Goal: Task Accomplishment & Management: Complete application form

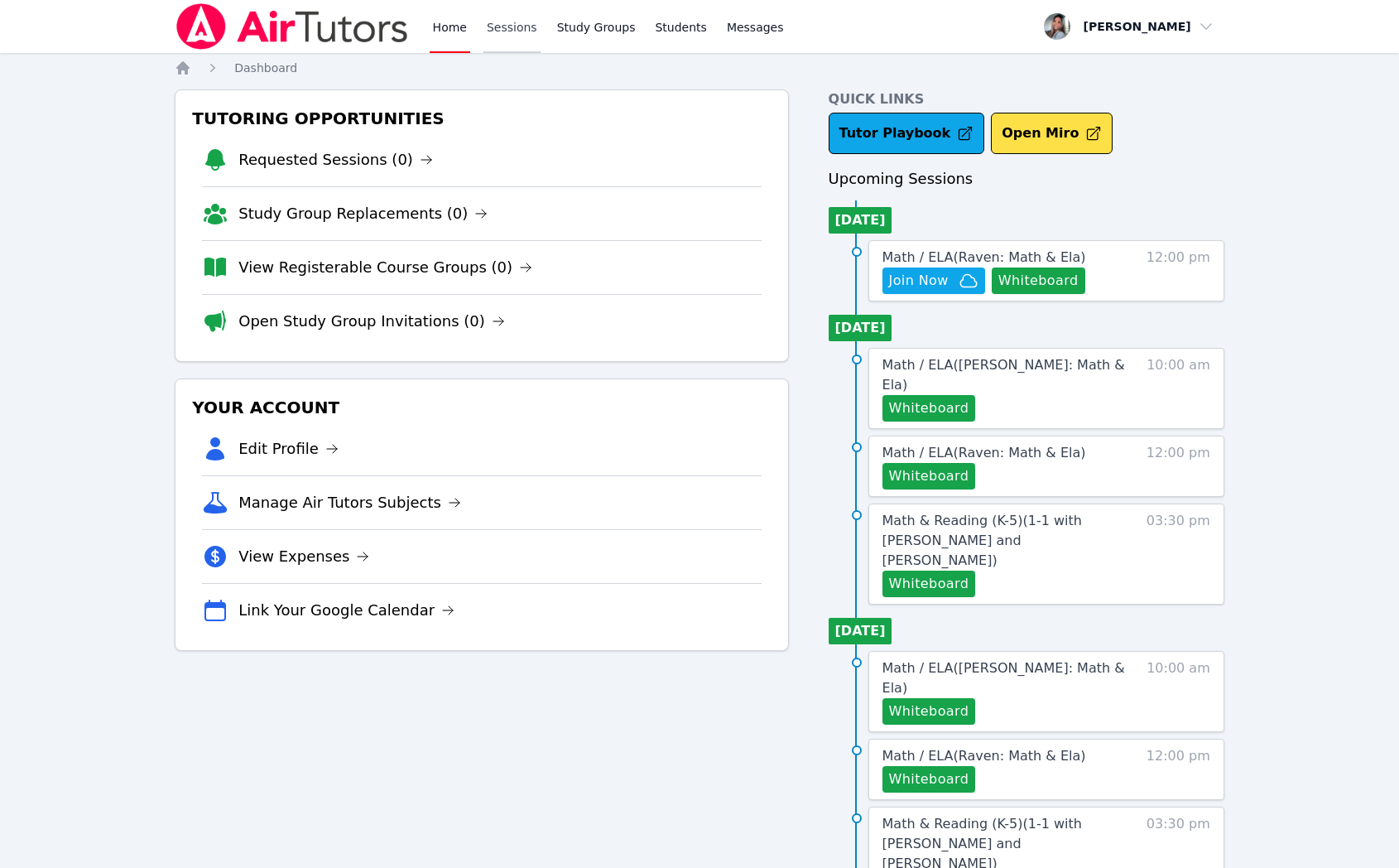
click at [498, 29] on link "Sessions" at bounding box center [512, 26] width 57 height 53
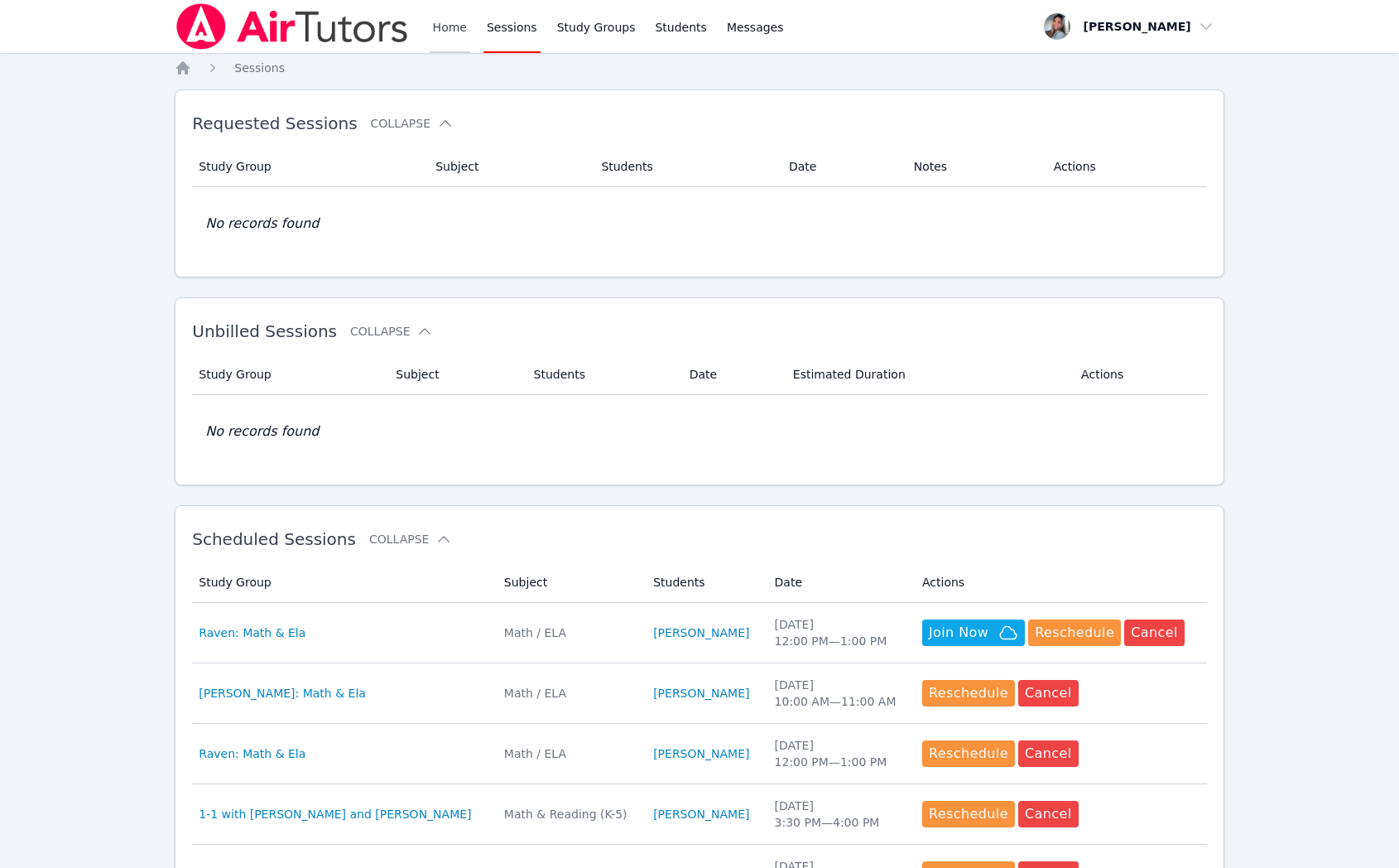
click at [435, 30] on link "Home" at bounding box center [450, 26] width 41 height 53
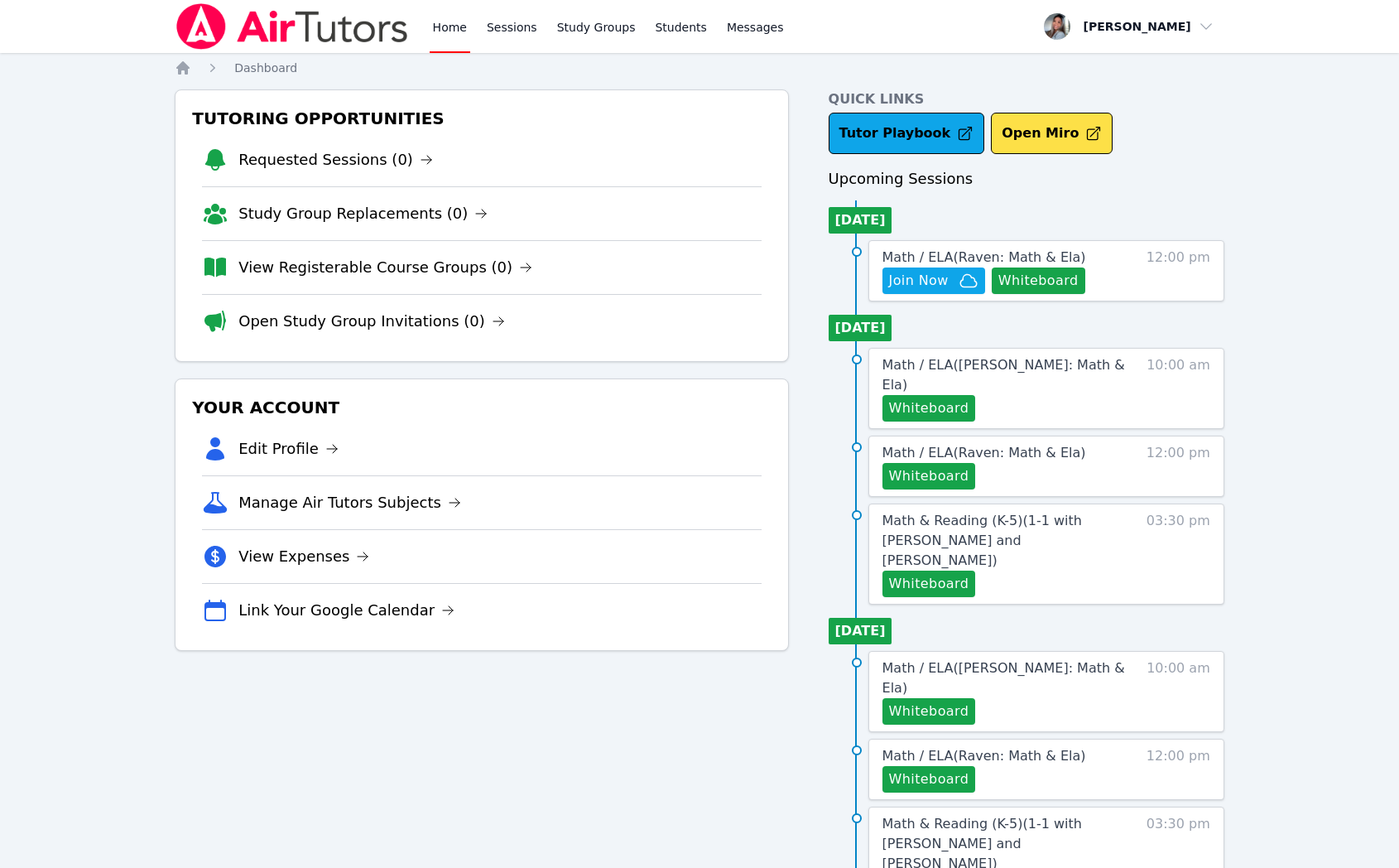
click at [435, 30] on link "Home" at bounding box center [450, 26] width 41 height 53
click at [506, 29] on link "Sessions" at bounding box center [512, 26] width 57 height 53
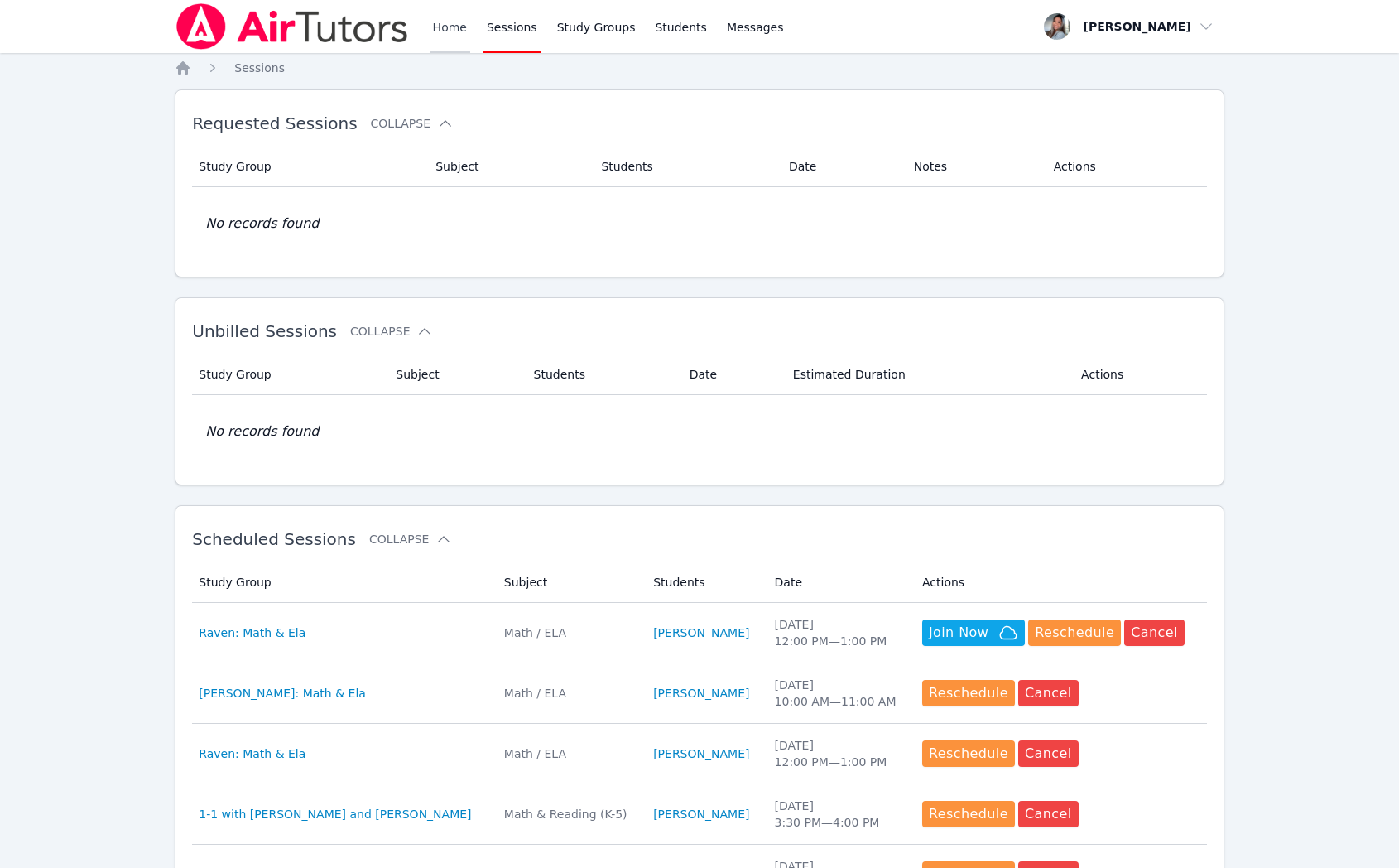
click at [464, 29] on link "Home" at bounding box center [450, 26] width 41 height 53
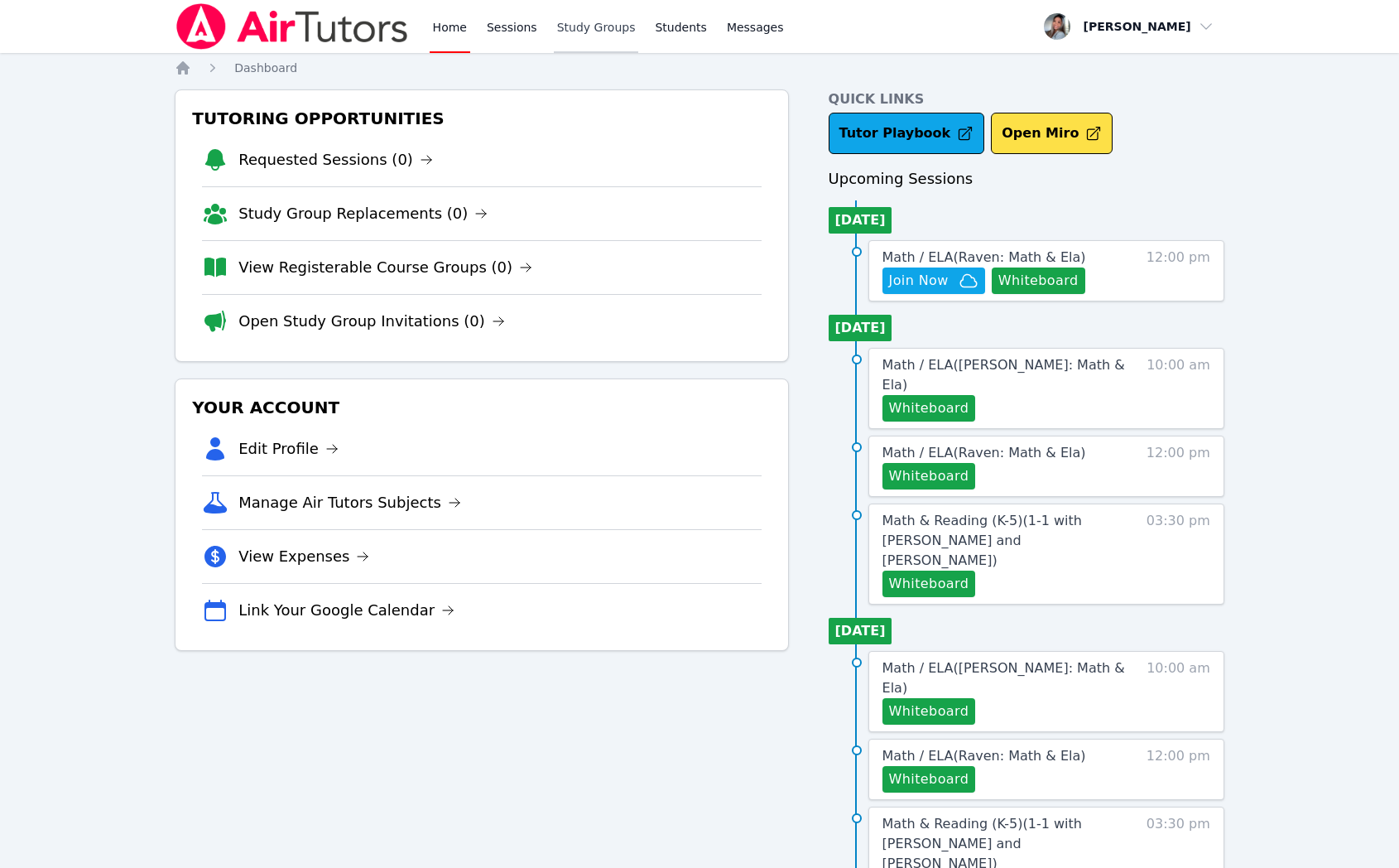
click at [589, 42] on link "Study Groups" at bounding box center [596, 26] width 85 height 53
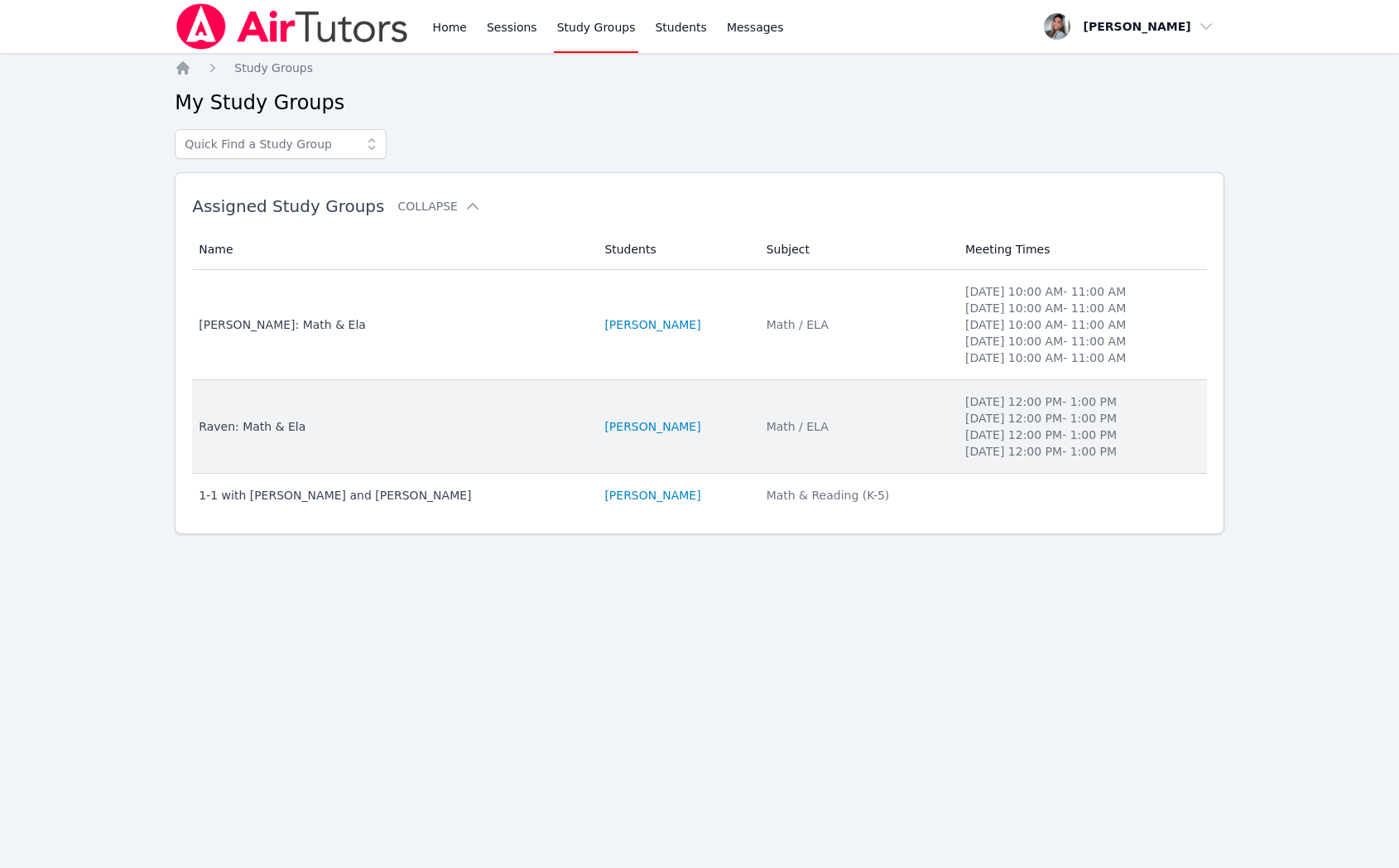
click at [746, 425] on li "[PERSON_NAME]" at bounding box center [675, 426] width 142 height 16
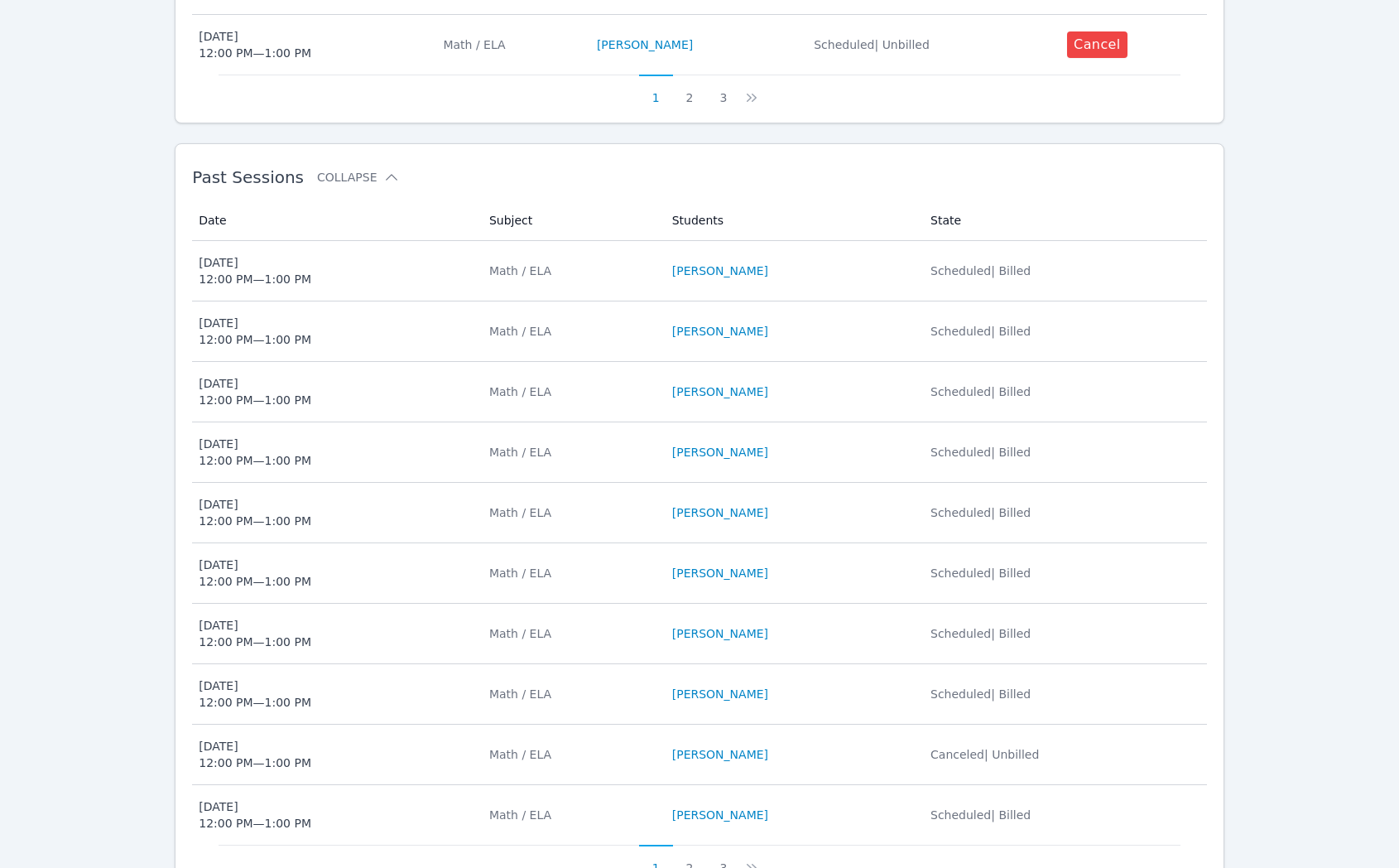
scroll to position [1156, 0]
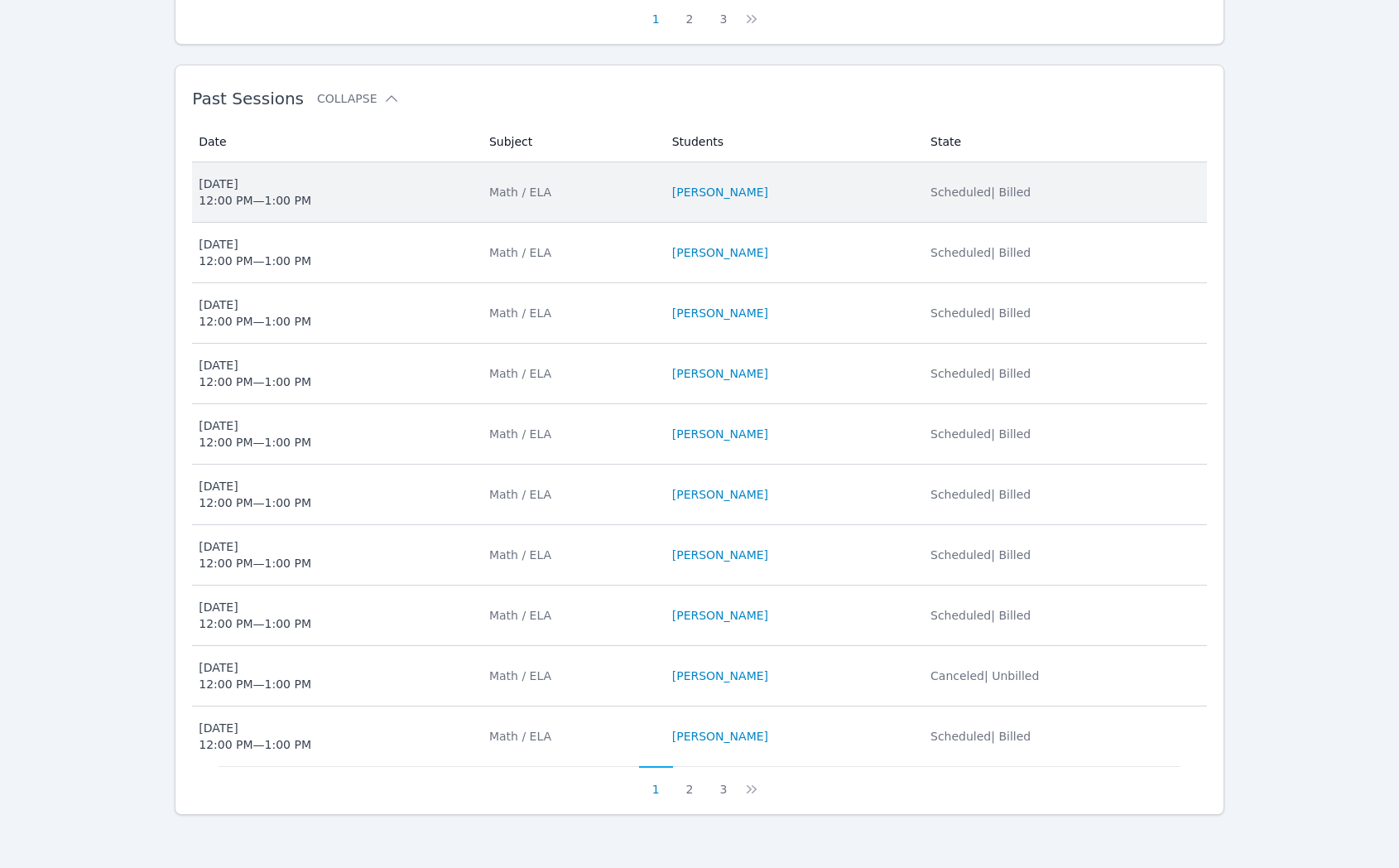
click at [364, 208] on span "Mon Sep 15 12:00 PM — 1:00 PM" at bounding box center [333, 192] width 270 height 33
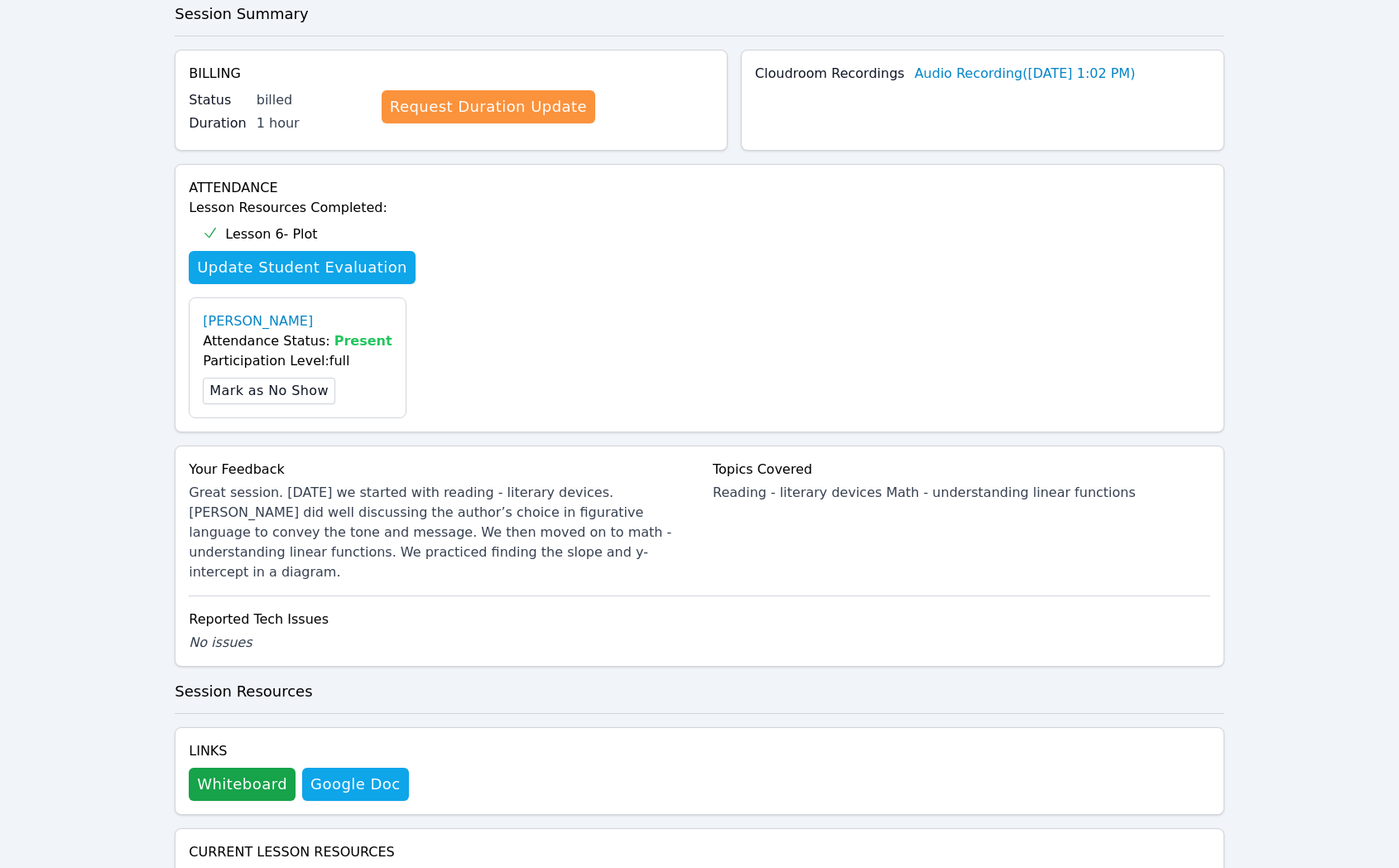
scroll to position [322, 0]
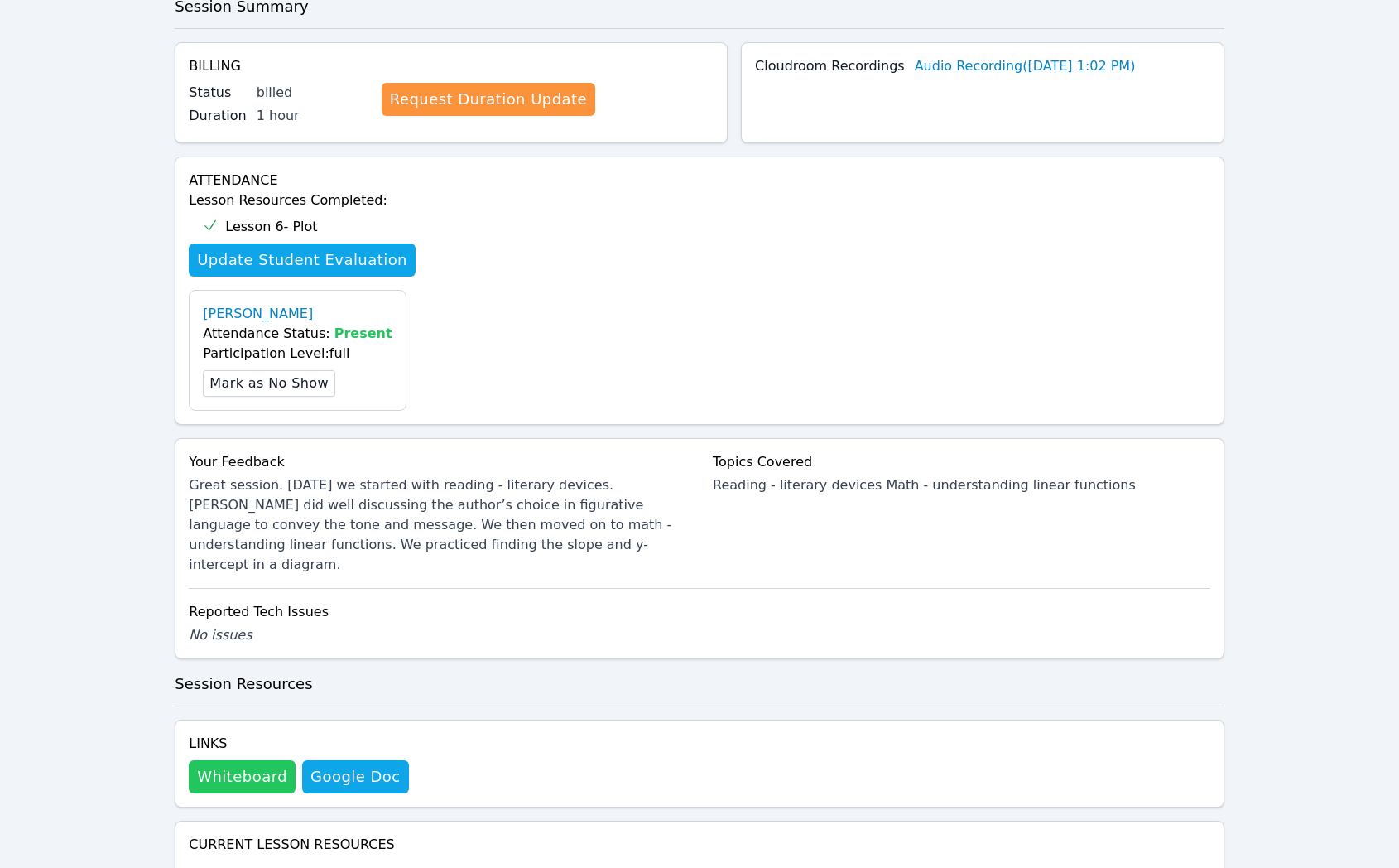
click at [258, 761] on button "Whiteboard" at bounding box center [243, 776] width 107 height 33
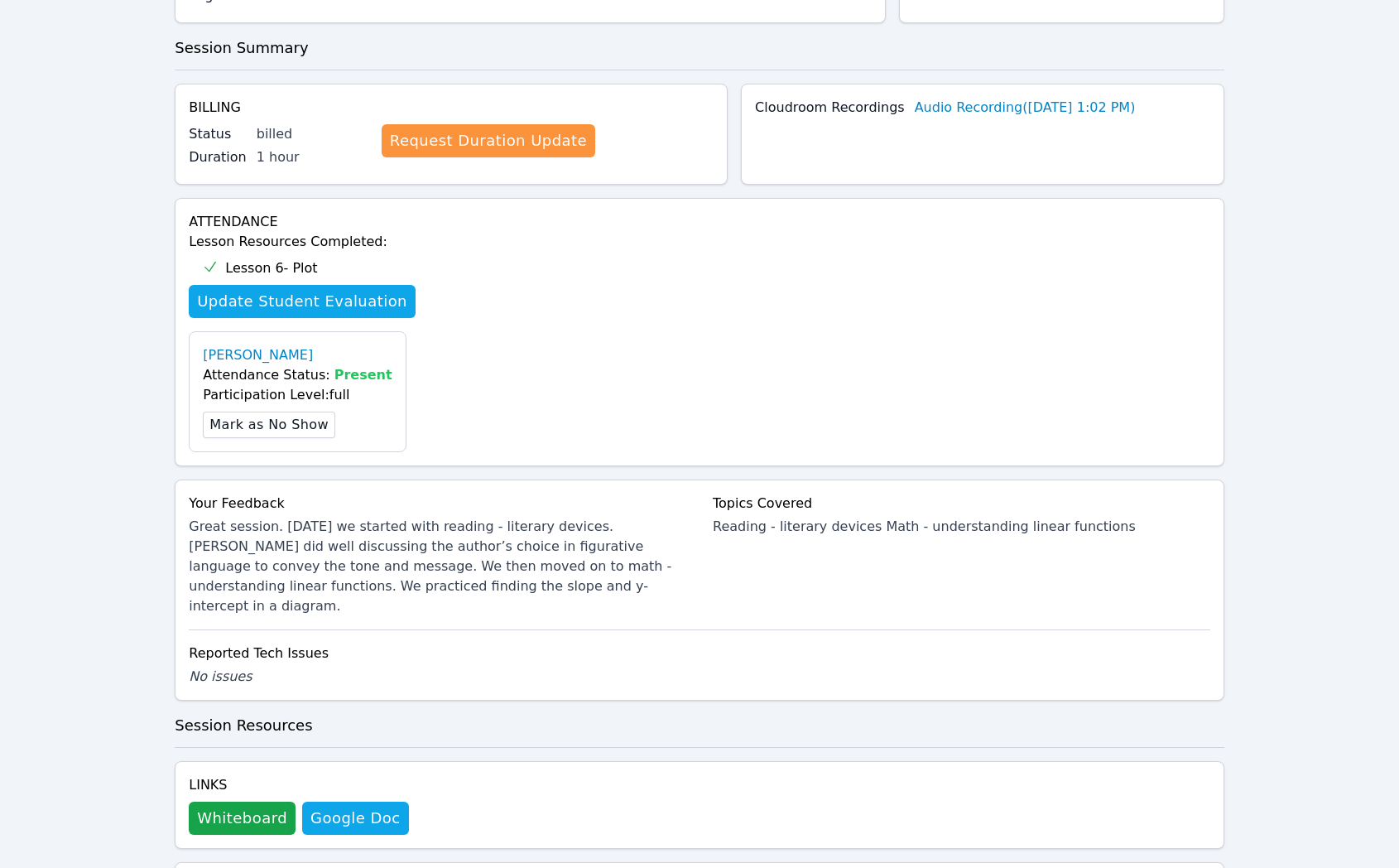
scroll to position [0, 0]
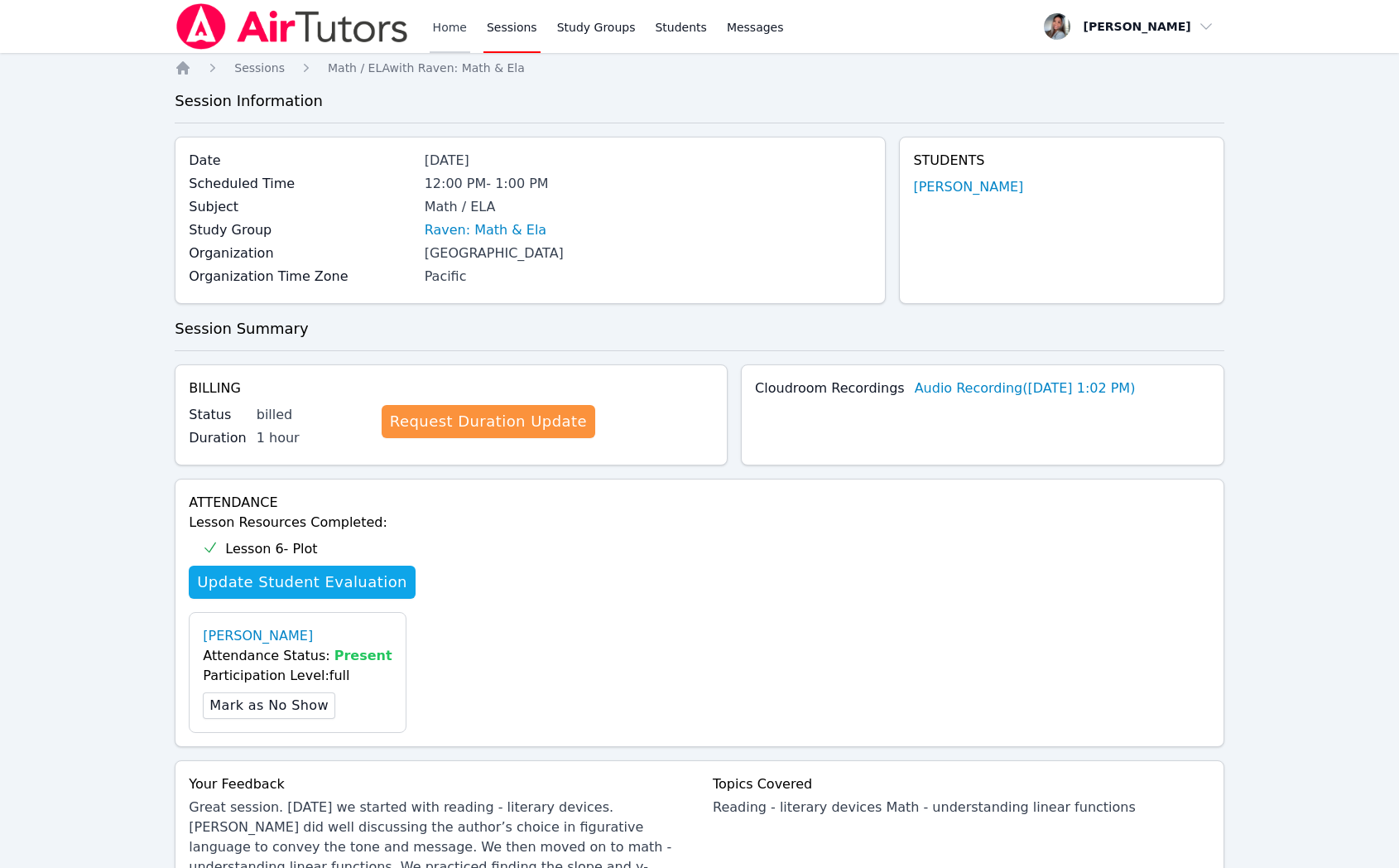
click at [444, 20] on link "Home" at bounding box center [450, 26] width 41 height 53
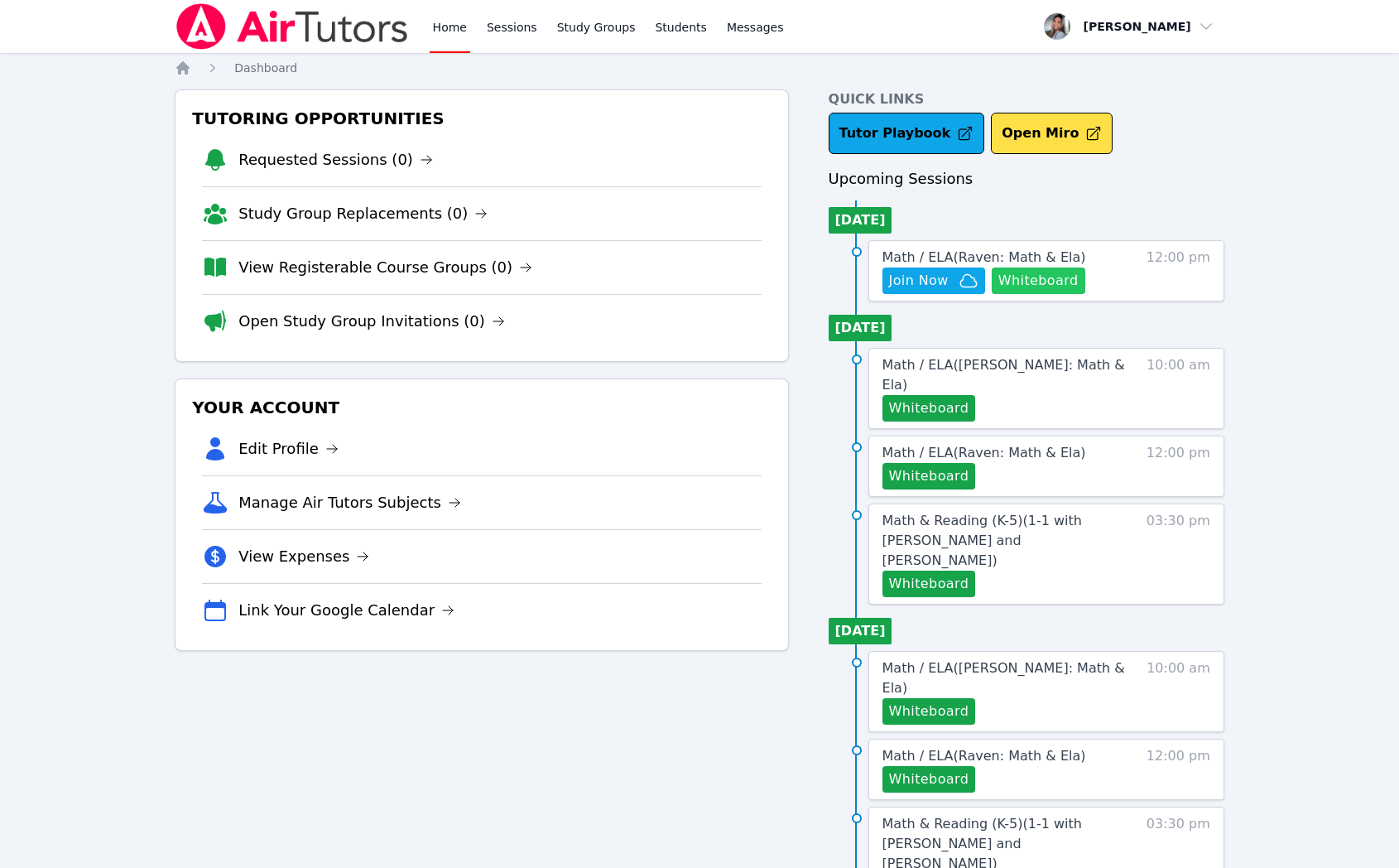
click at [1060, 282] on button "Whiteboard" at bounding box center [1038, 281] width 93 height 27
click at [516, 31] on link "Sessions" at bounding box center [512, 26] width 57 height 53
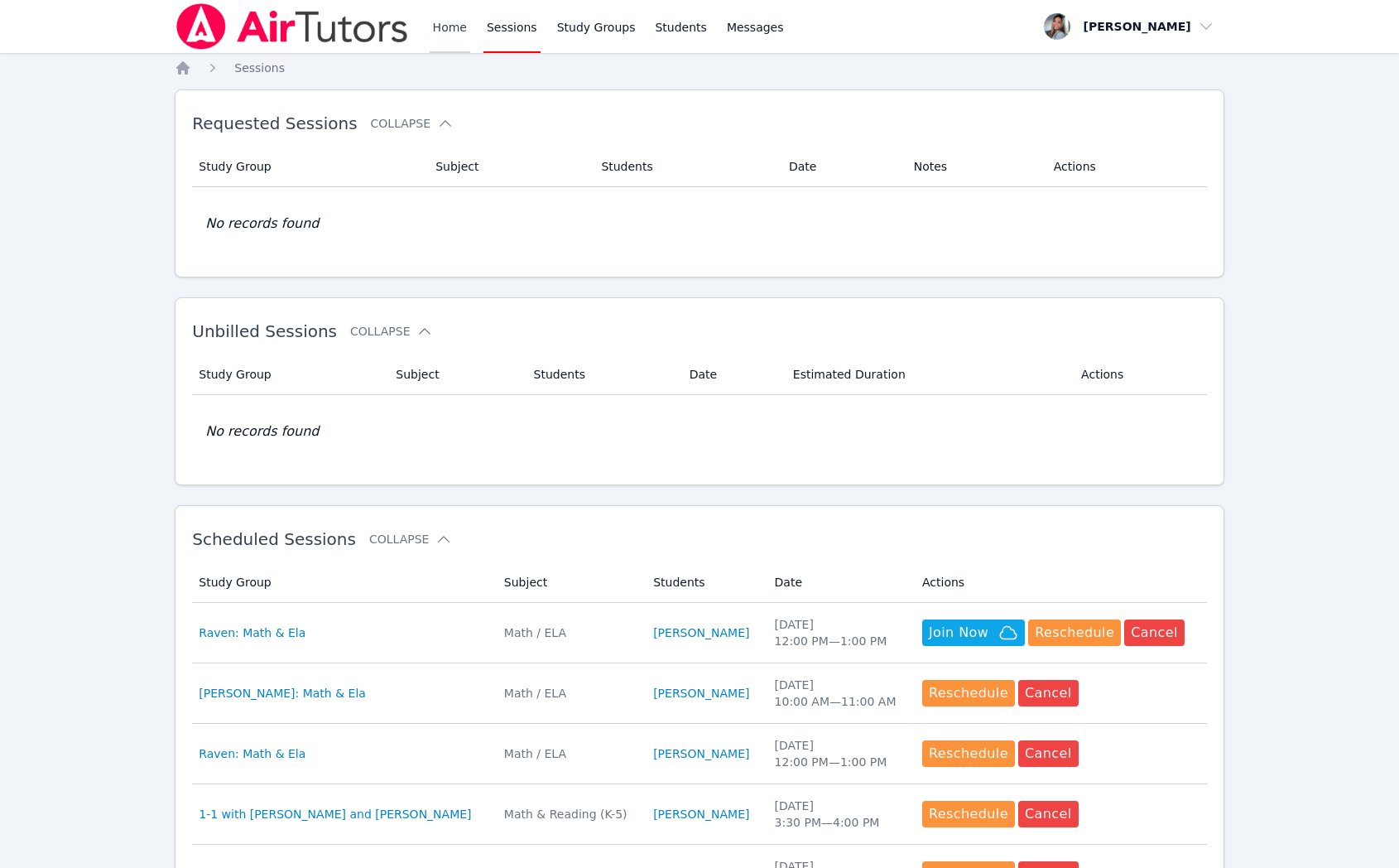
click at [437, 24] on link "Home" at bounding box center [450, 26] width 41 height 53
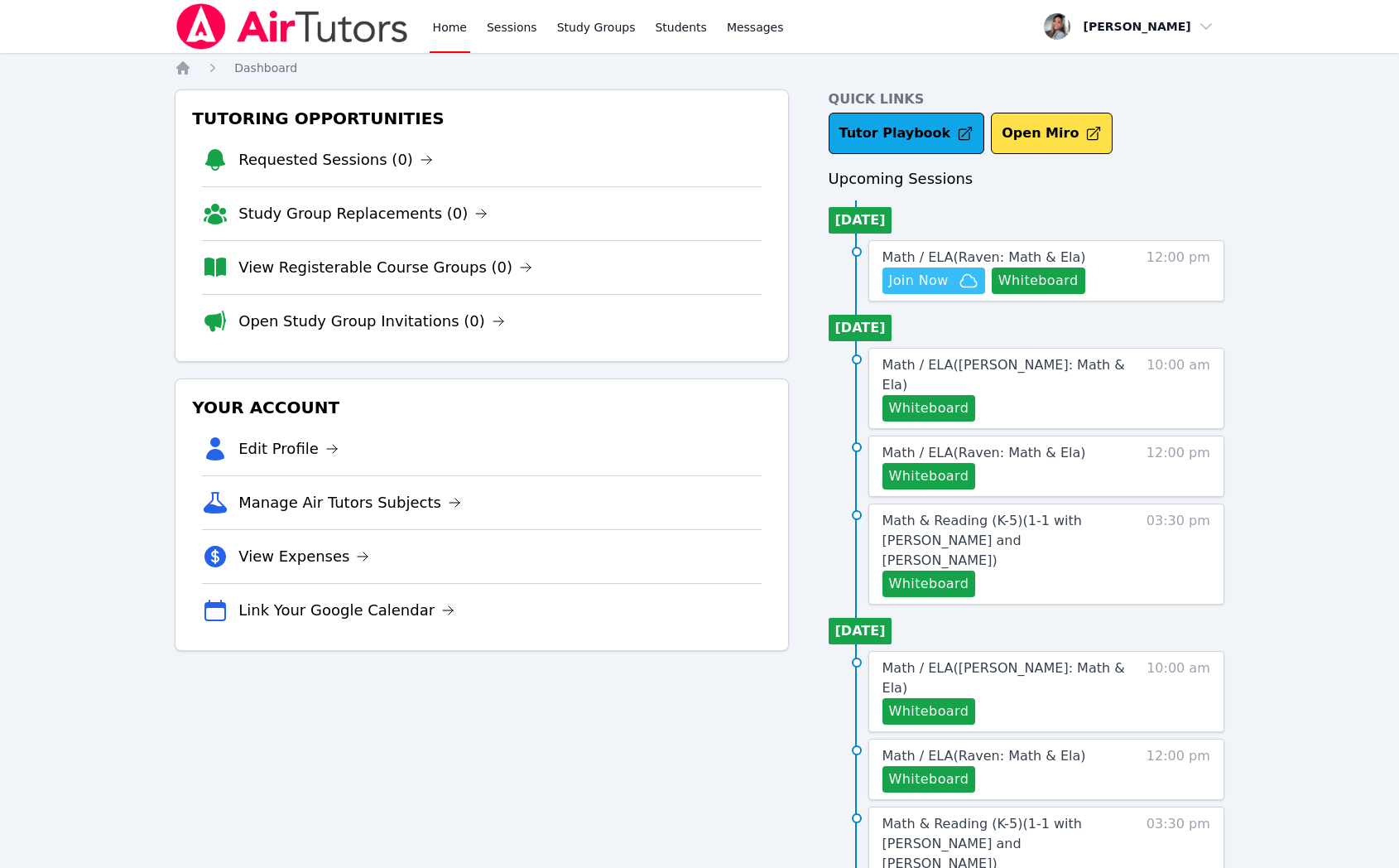
click at [953, 283] on span "Join Now" at bounding box center [934, 280] width 90 height 20
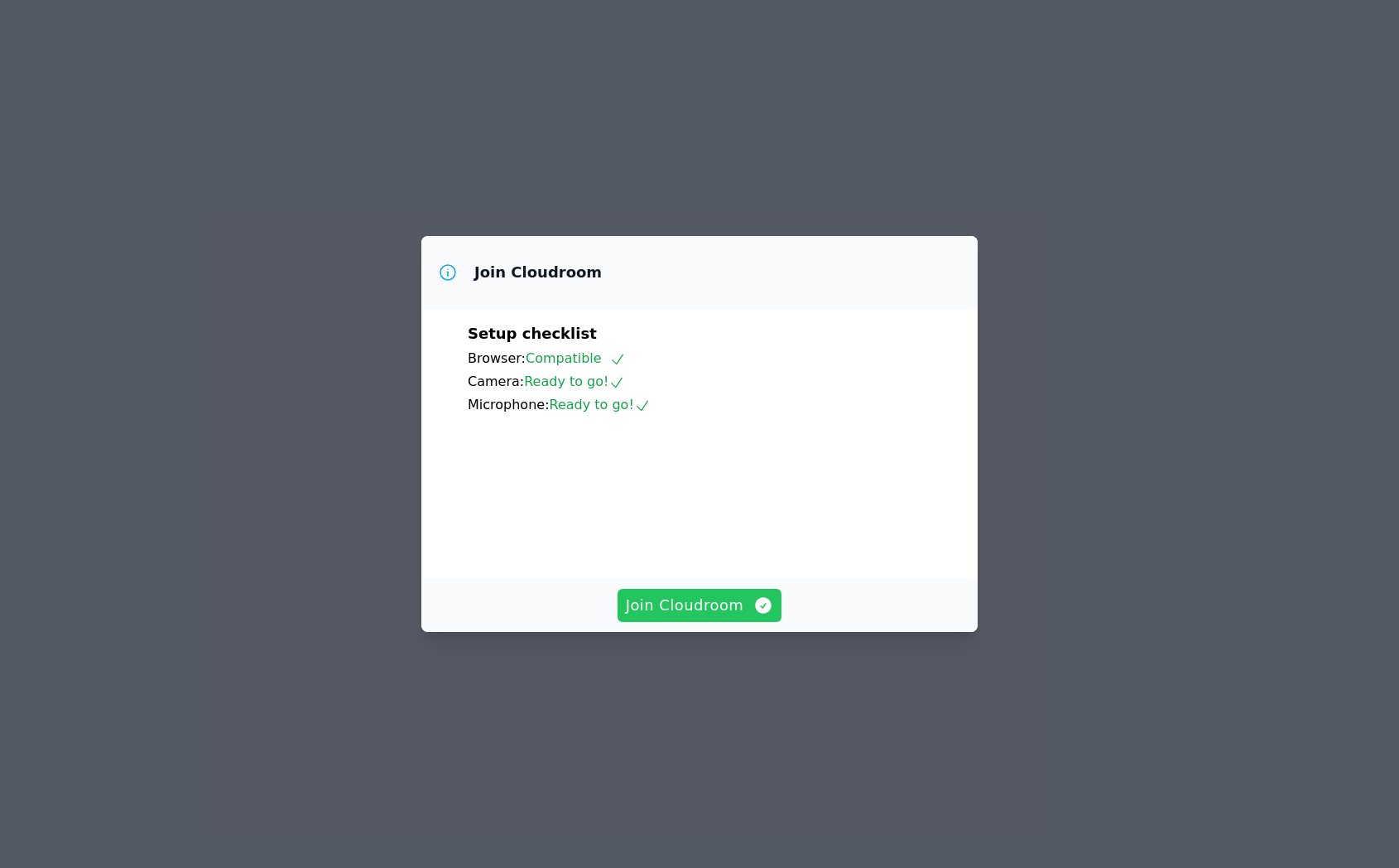
click at [713, 617] on span "Join Cloudroom" at bounding box center [700, 605] width 149 height 23
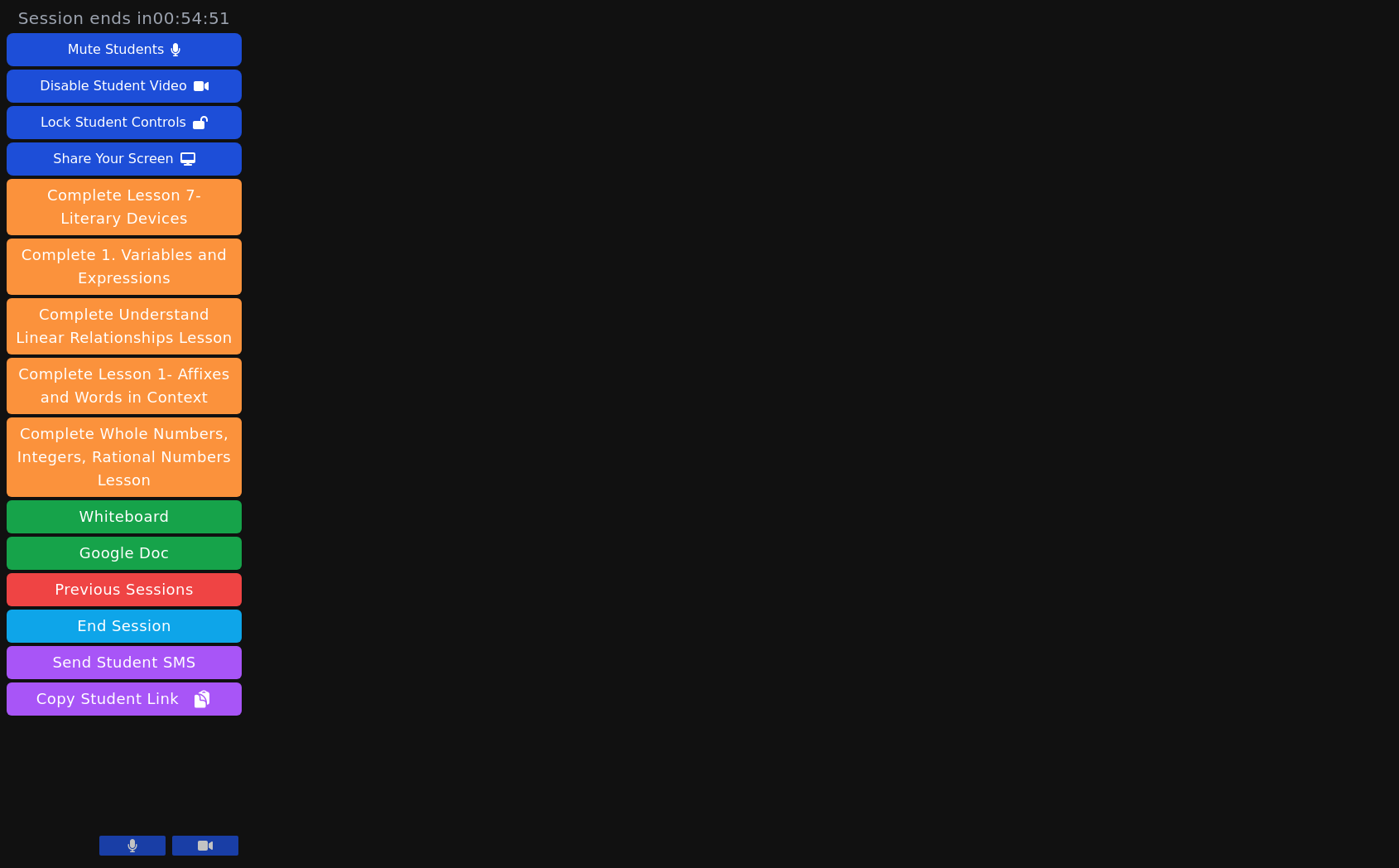
click at [1387, 218] on div "Session ends in 00:54:51 Mute Students Disable Student Video Lock Student Contr…" at bounding box center [700, 434] width 1399 height 868
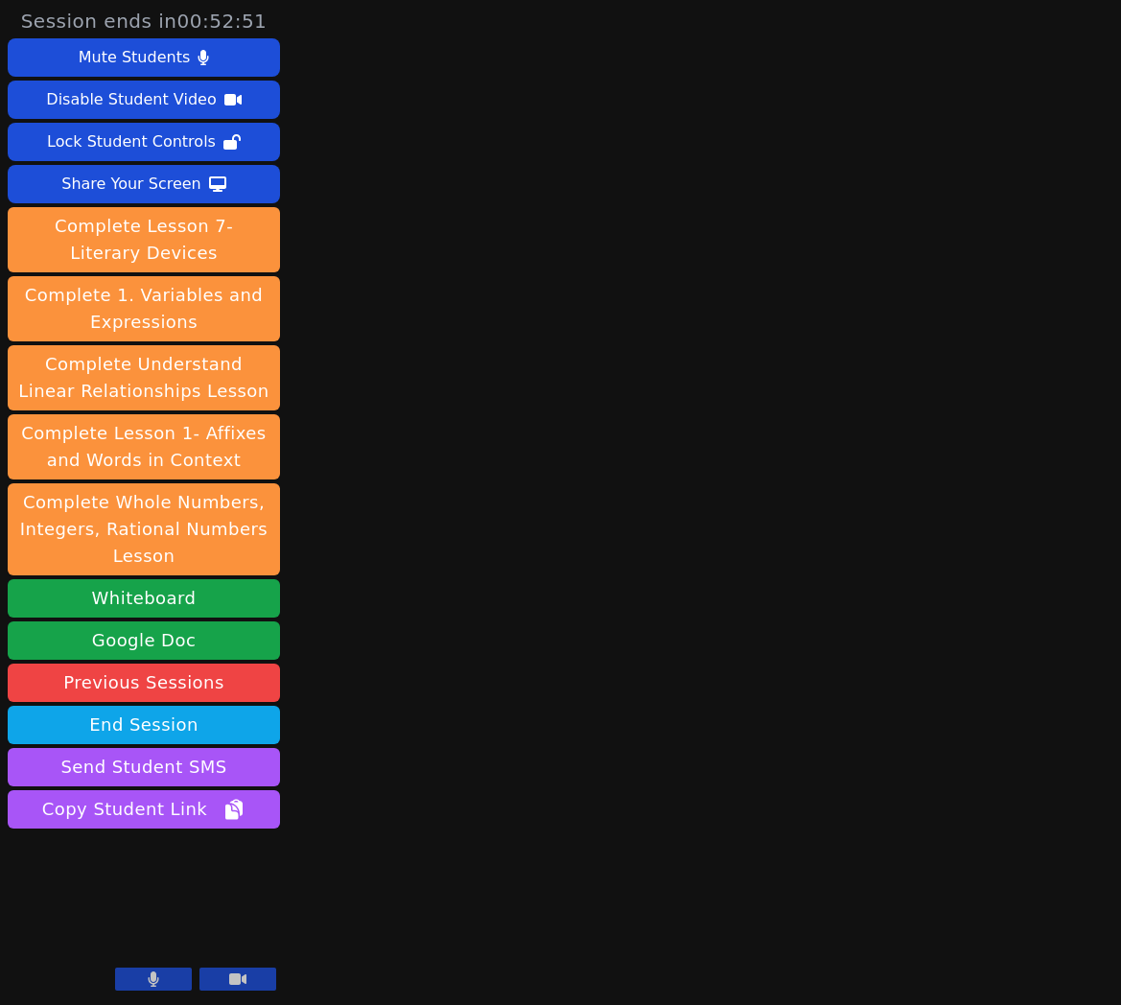
click at [137, 981] on button at bounding box center [153, 978] width 77 height 23
click at [119, 764] on button "Send Student SMS" at bounding box center [144, 767] width 272 height 38
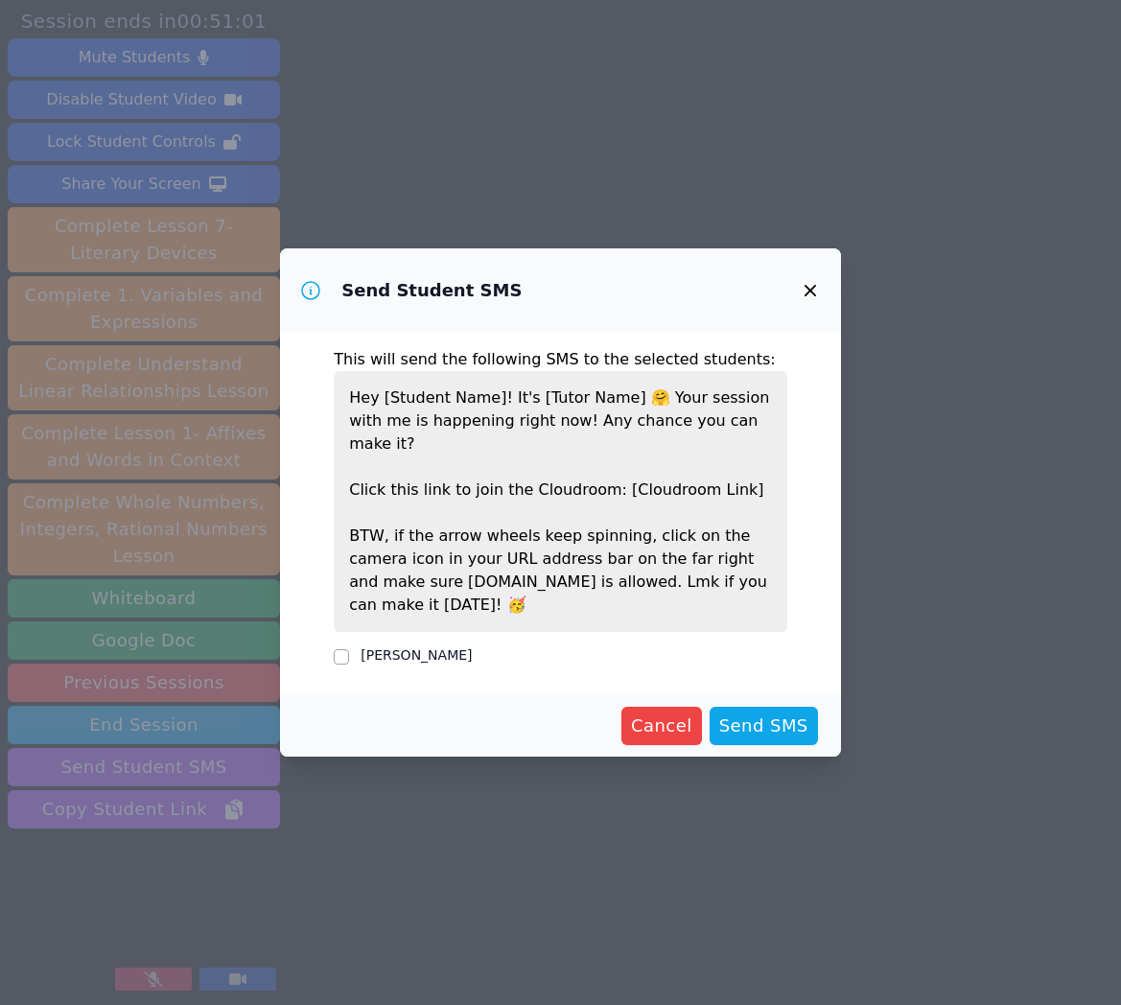
click at [389, 647] on label "[PERSON_NAME]" at bounding box center [415, 654] width 111 height 15
click at [349, 649] on input "[PERSON_NAME]" at bounding box center [341, 656] width 15 height 15
checkbox input "true"
click at [777, 712] on span "Send SMS" at bounding box center [763, 725] width 89 height 27
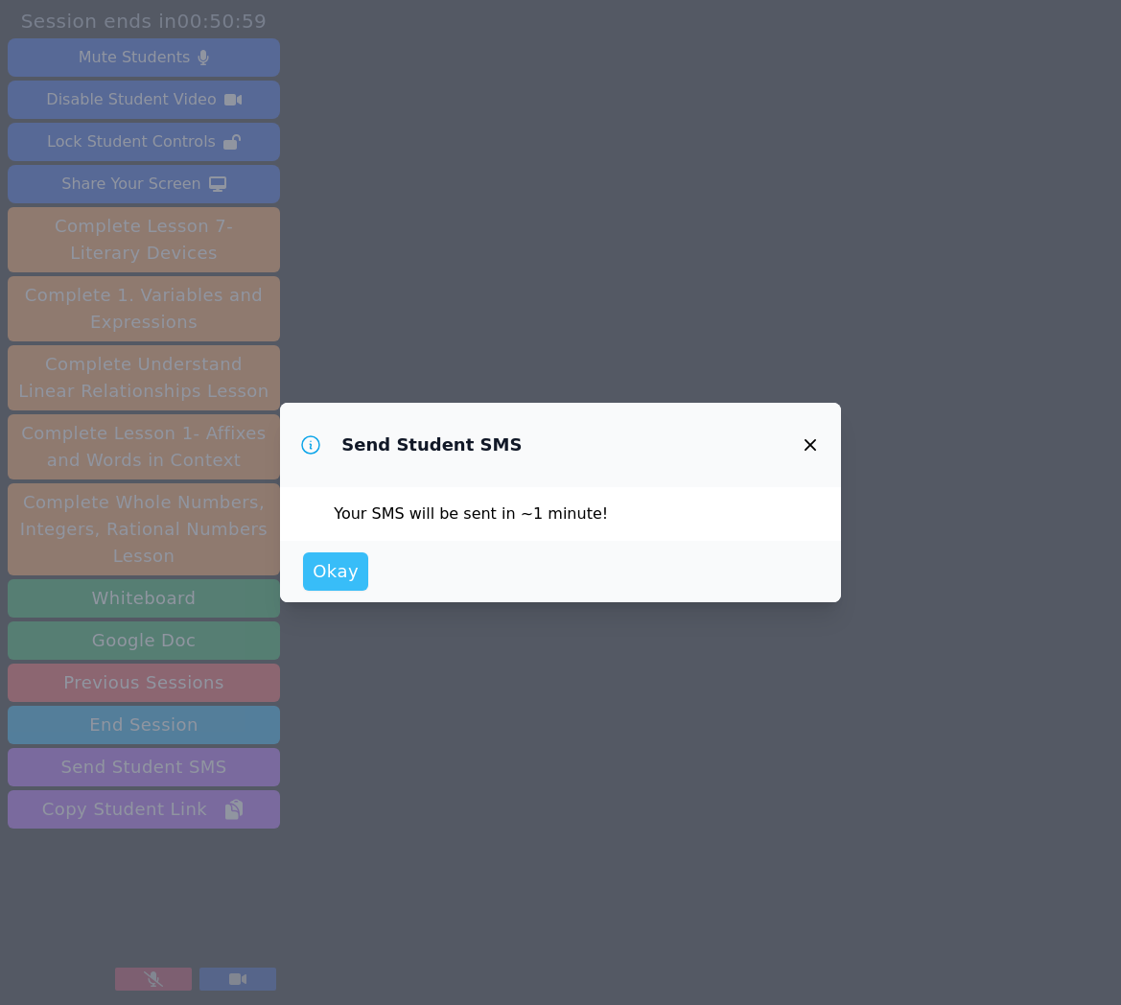
click at [318, 572] on span "Okay" at bounding box center [336, 571] width 46 height 27
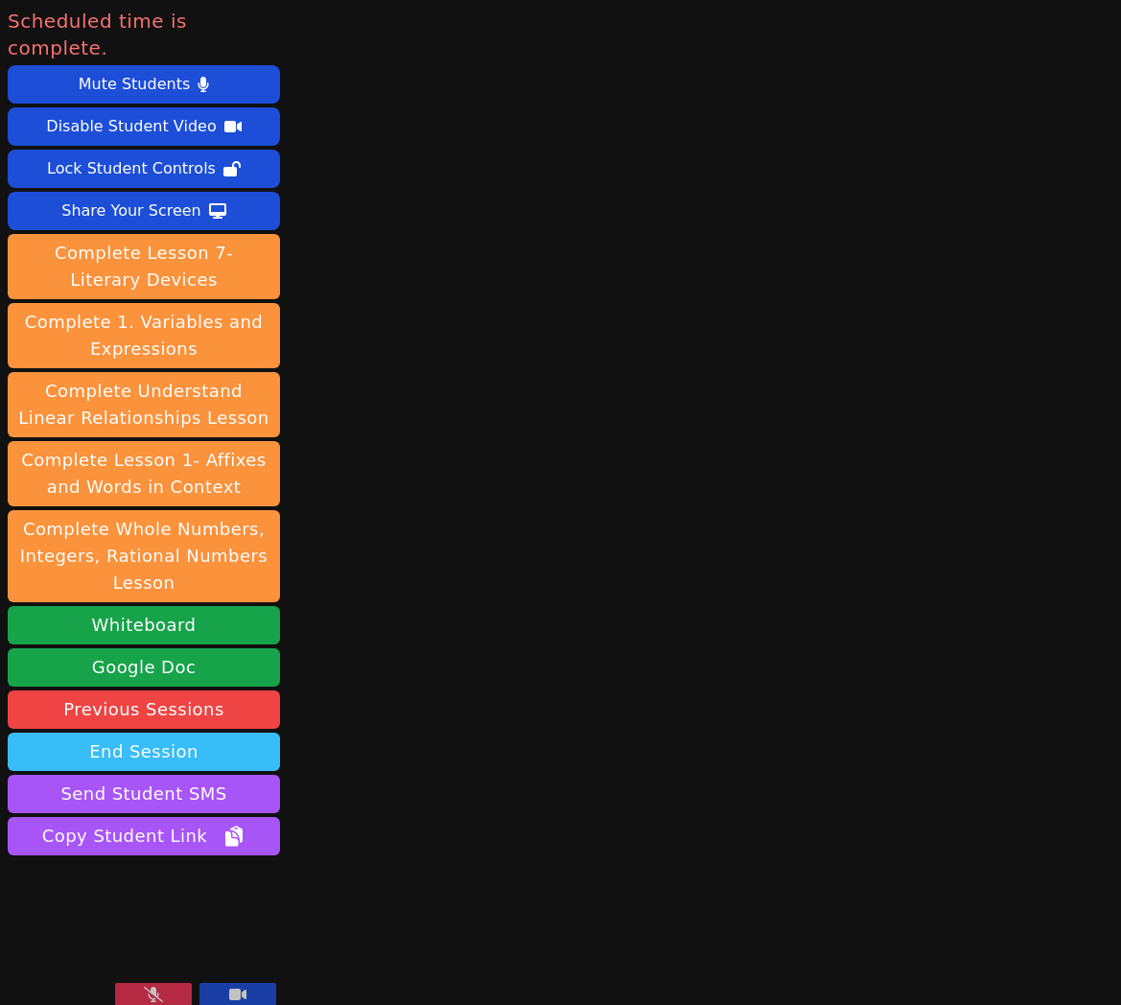
click at [108, 732] on button "End Session" at bounding box center [144, 751] width 272 height 38
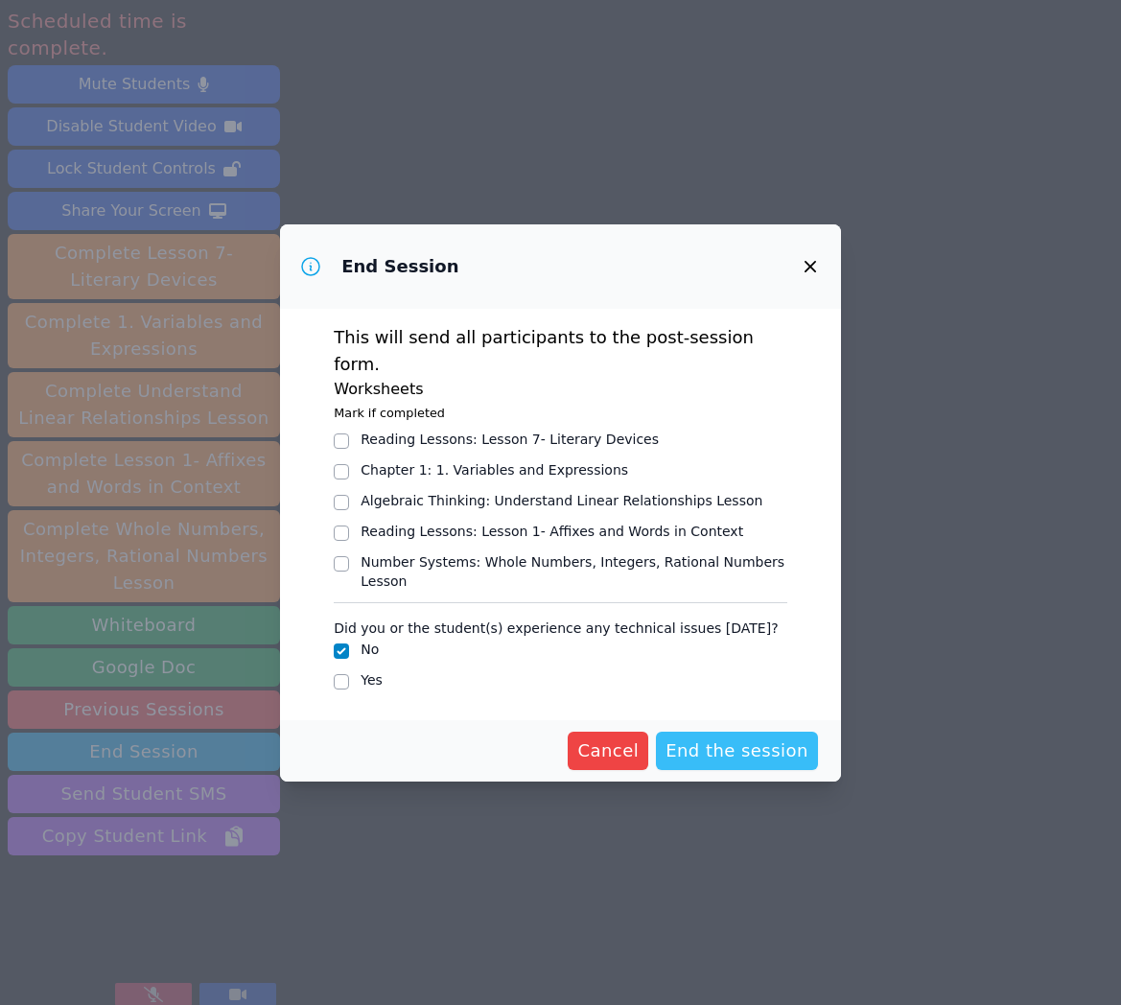
click at [733, 737] on span "End the session" at bounding box center [736, 750] width 143 height 27
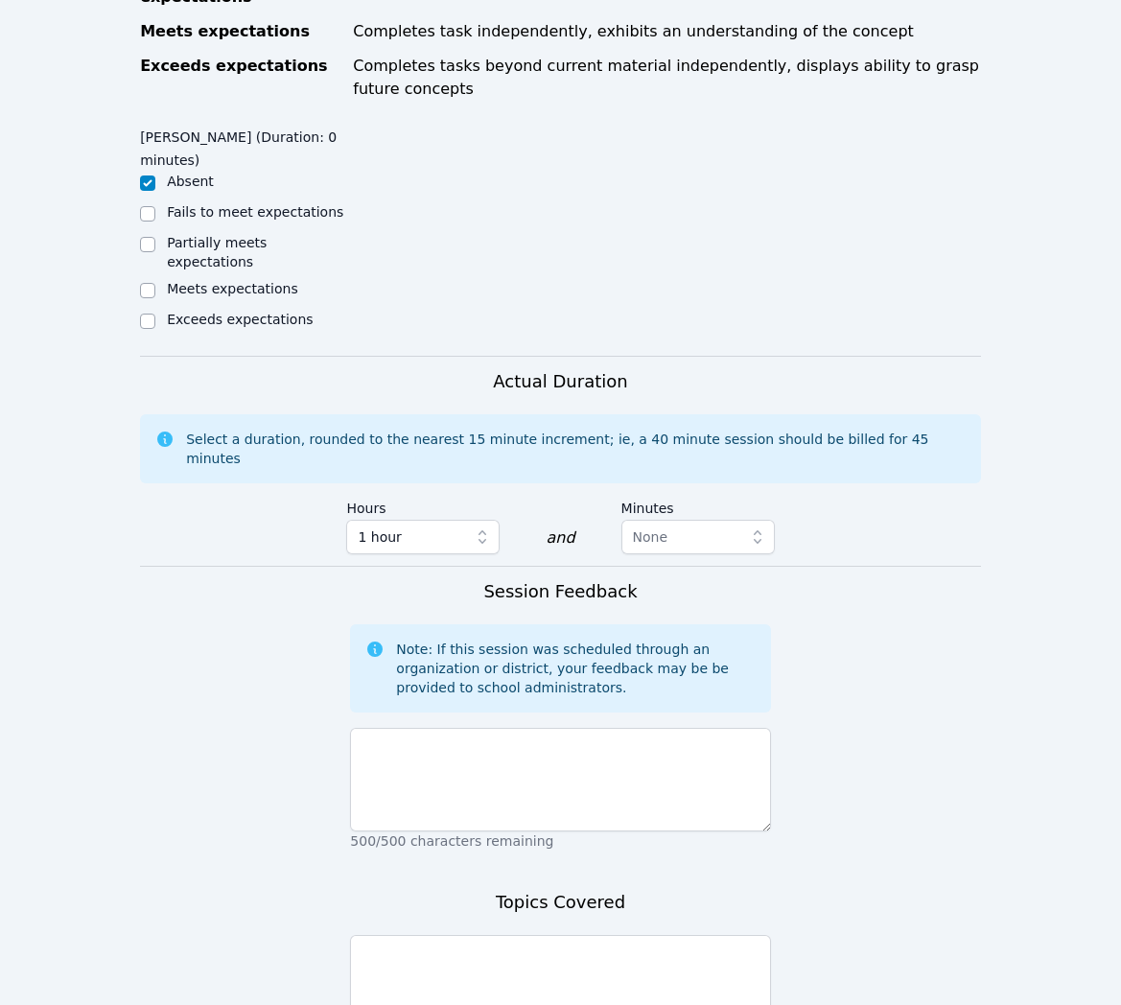
scroll to position [886, 0]
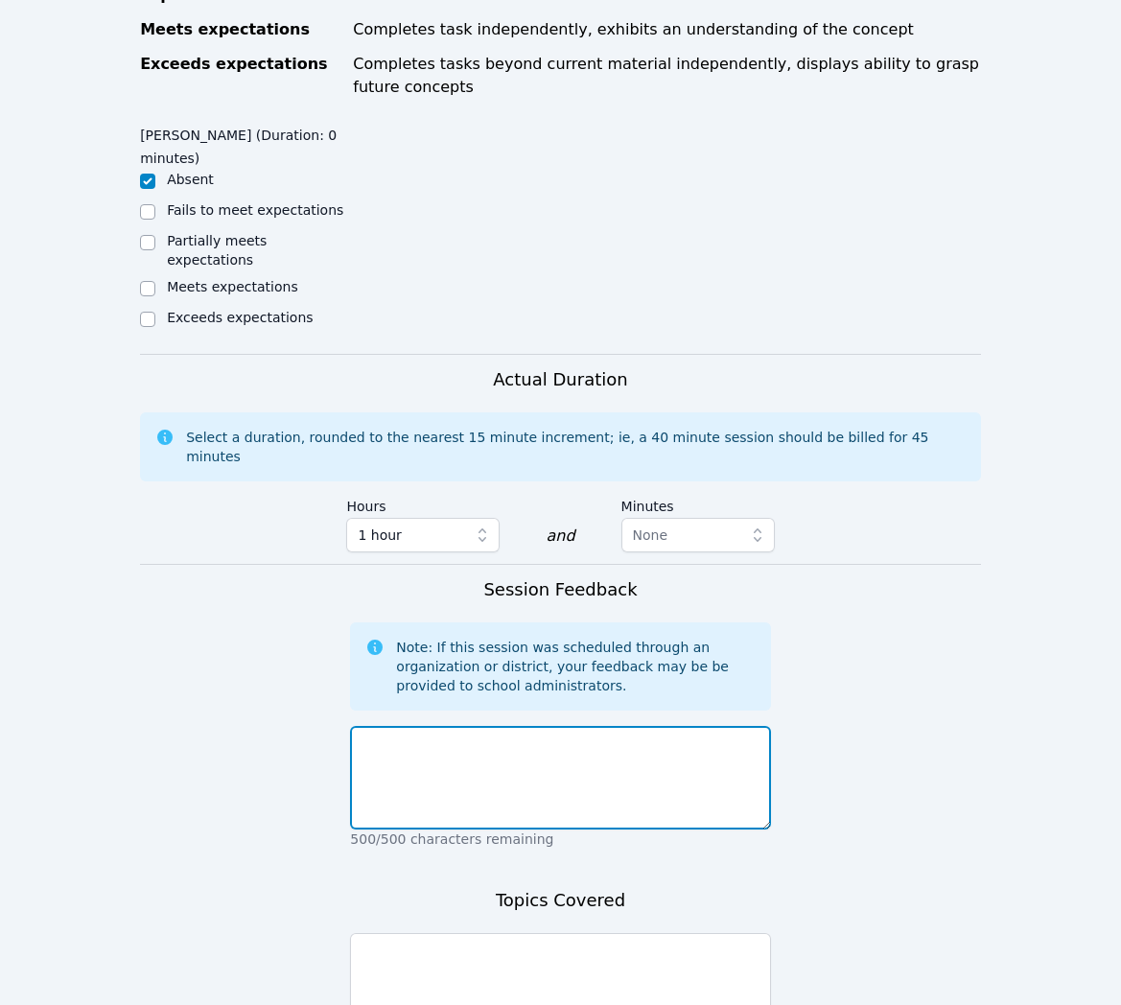
click at [738, 726] on textarea at bounding box center [560, 778] width 420 height 104
click at [590, 734] on textarea "Raven was a no-show. The session was confirmed [DATE] via in-session. I sent a …" at bounding box center [560, 778] width 420 height 104
click at [636, 740] on textarea "Raven was a no-show. The session was confirmed [DATE] via in-session. I sent a …" at bounding box center [560, 778] width 420 height 104
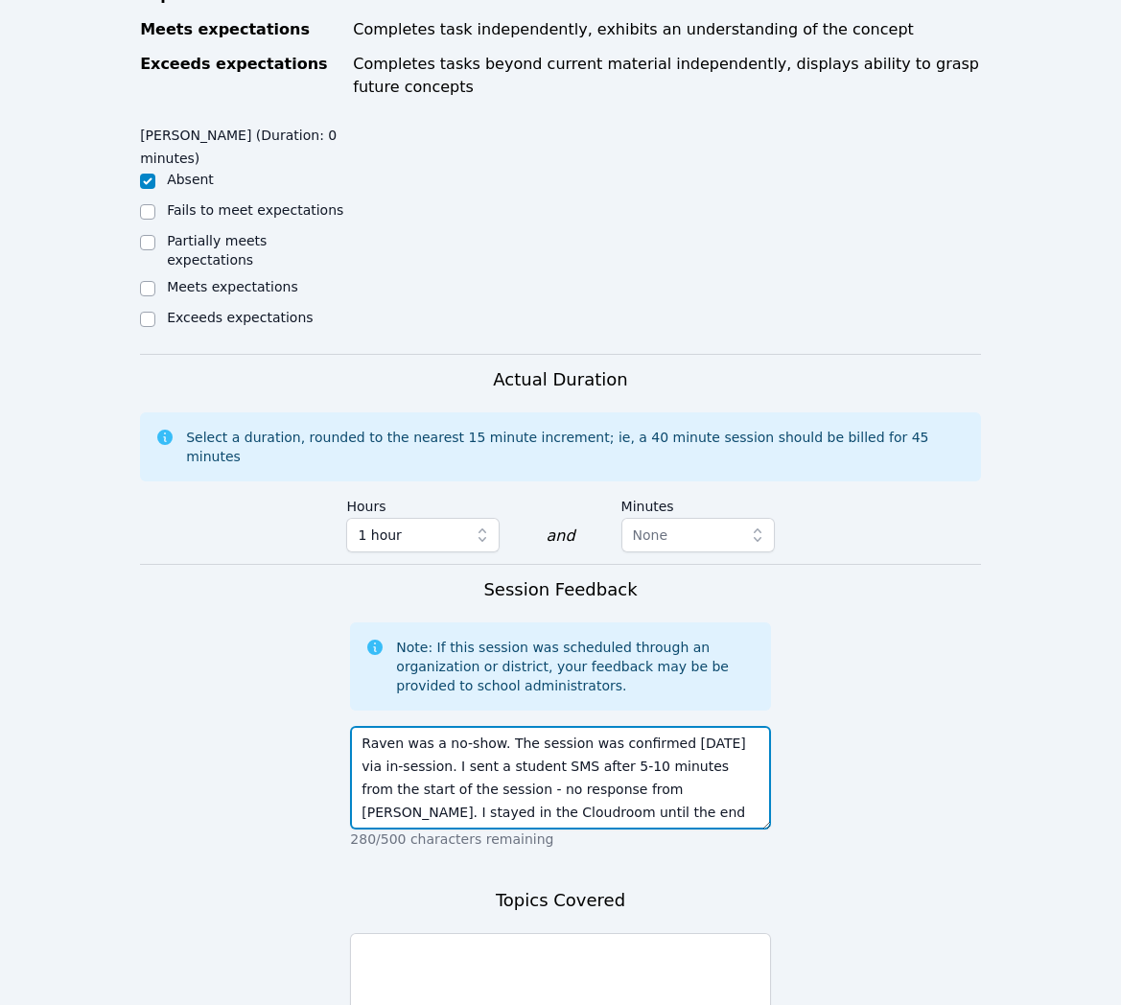
type textarea "Raven was a no-show. The session was confirmed [DATE] via in-session. I sent a …"
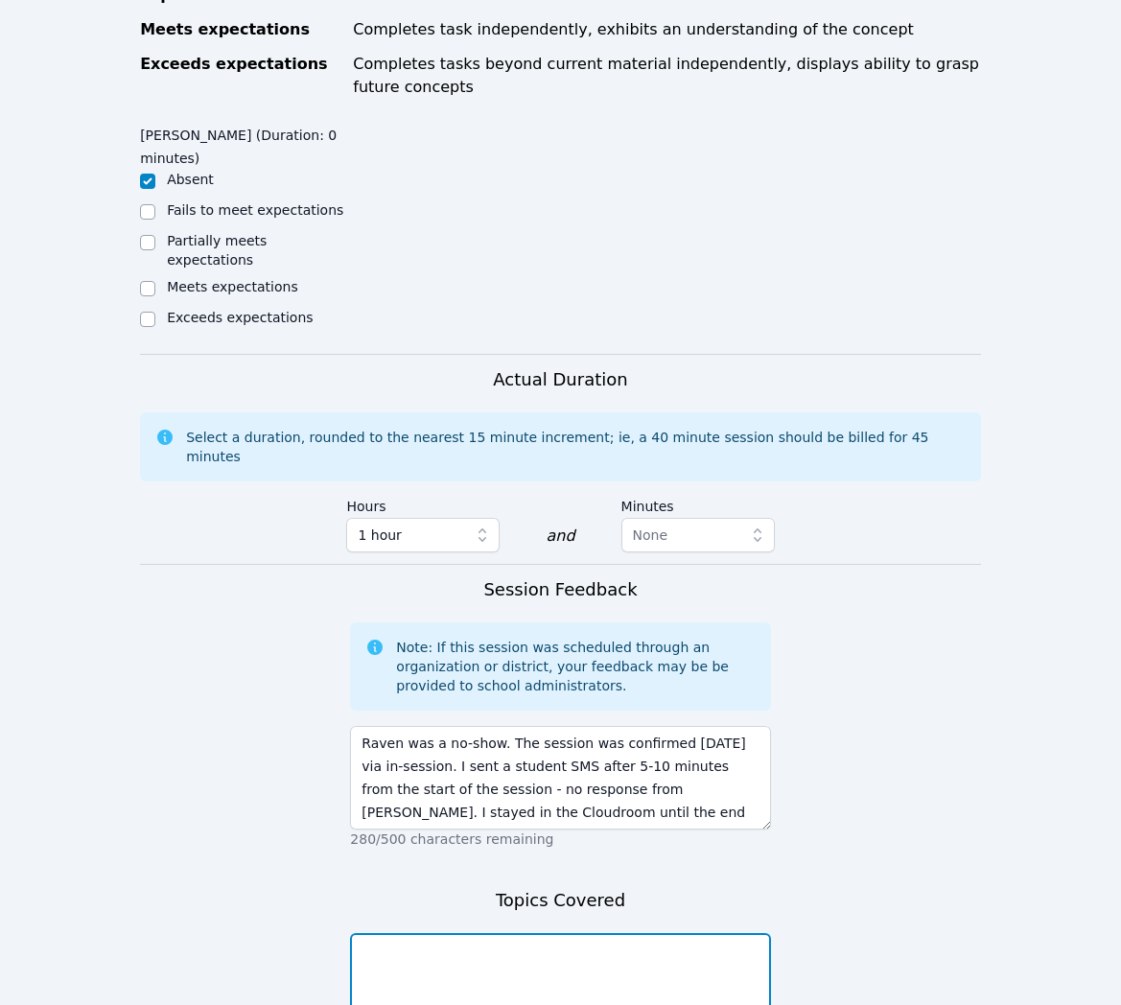
click at [526, 933] on textarea at bounding box center [560, 985] width 420 height 104
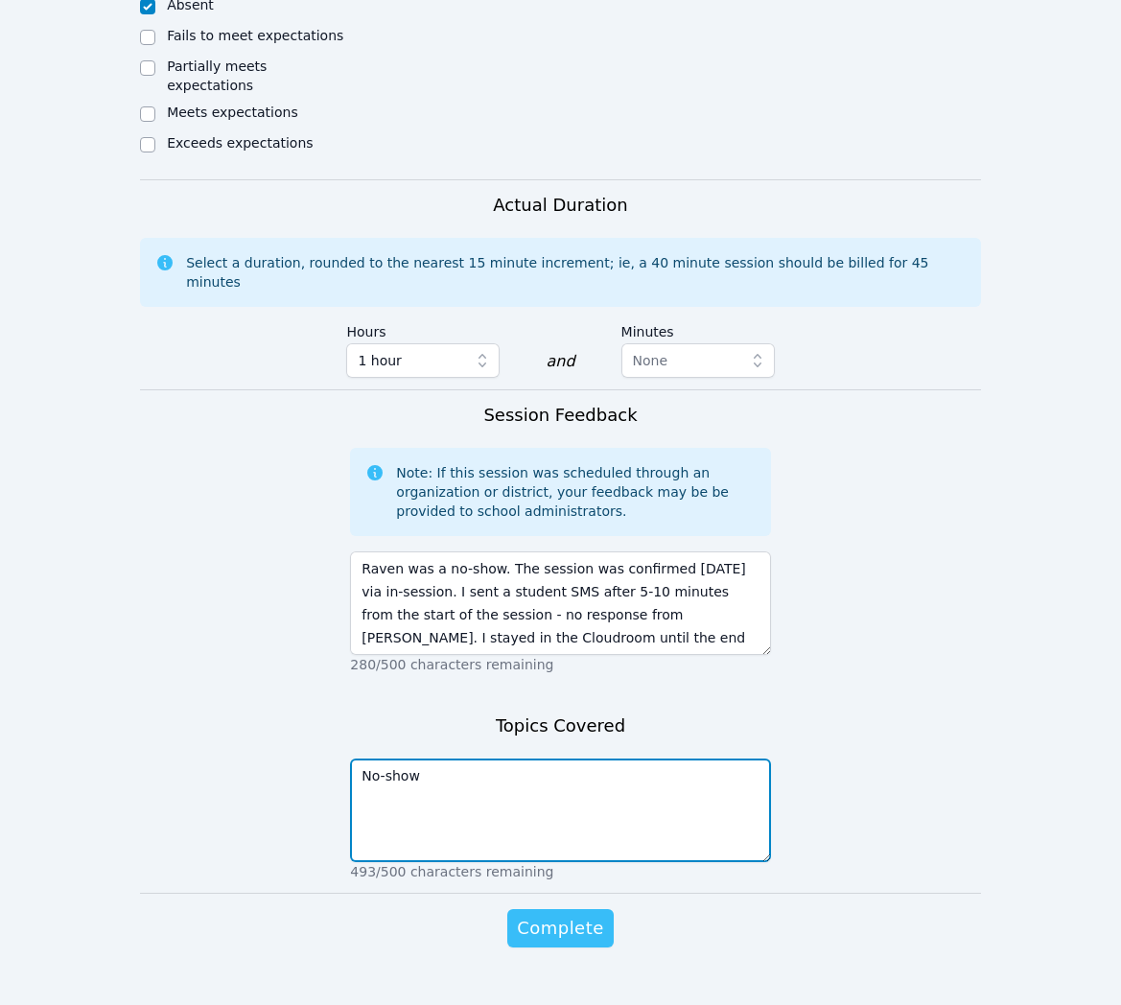
type textarea "No-show"
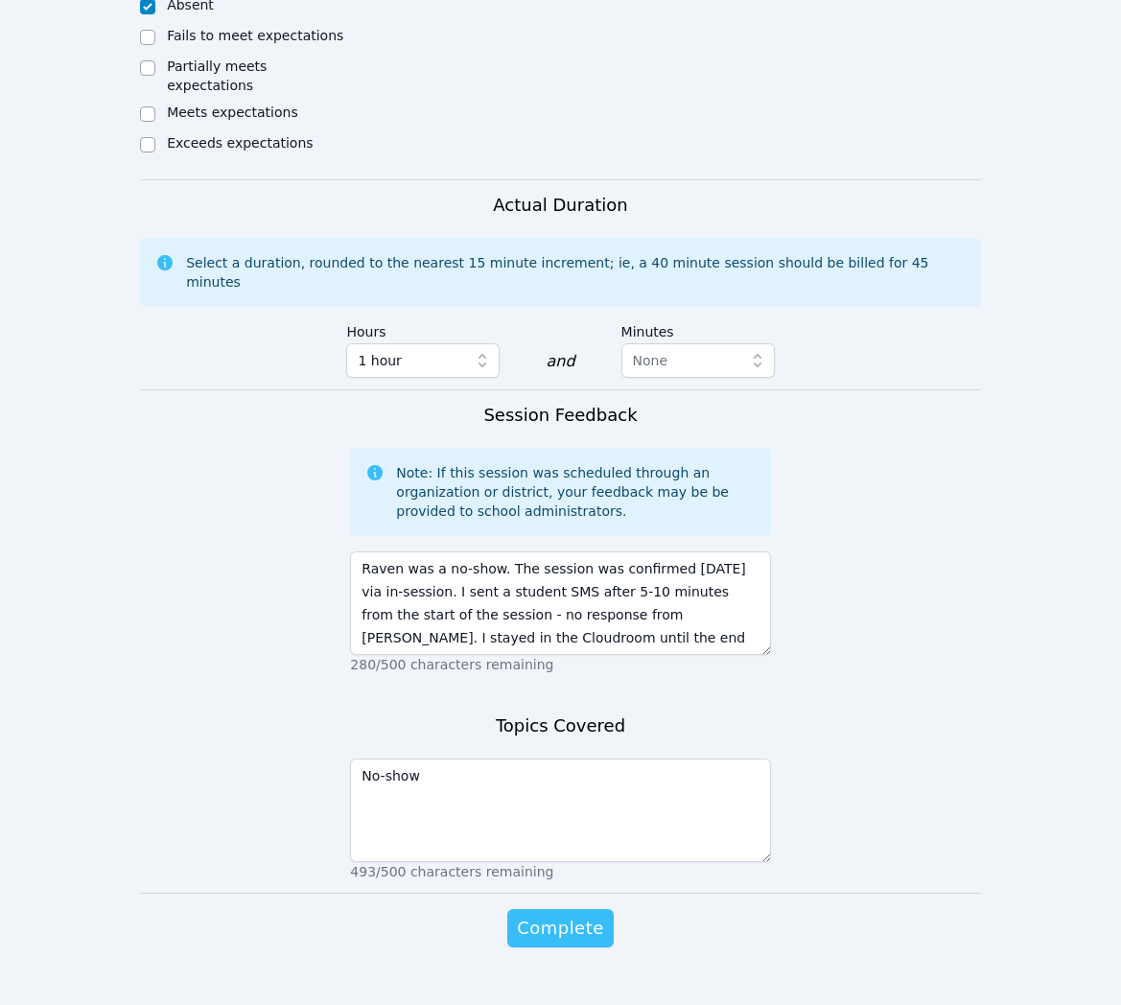
click at [547, 915] on span "Complete" at bounding box center [560, 928] width 86 height 27
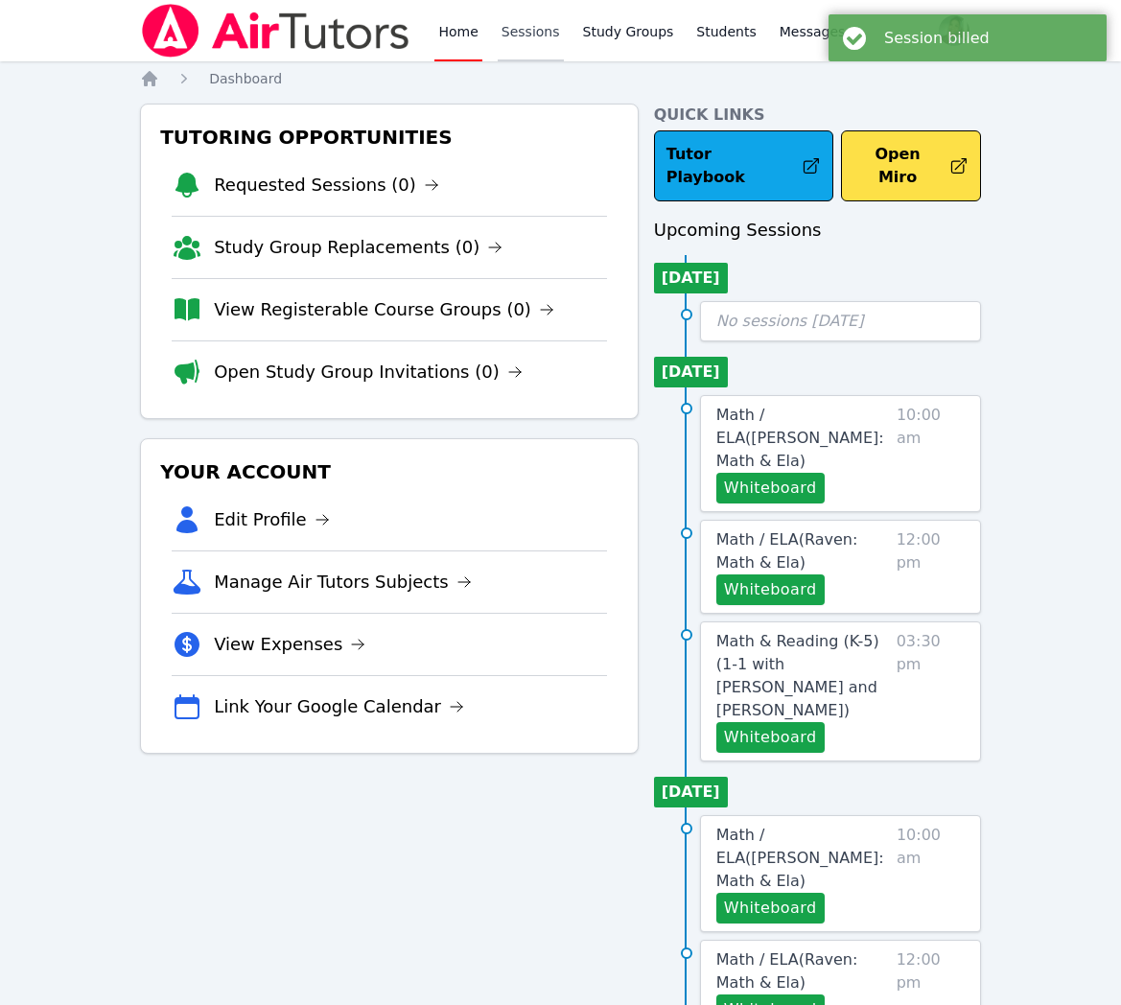
click at [523, 26] on link "Sessions" at bounding box center [531, 30] width 66 height 61
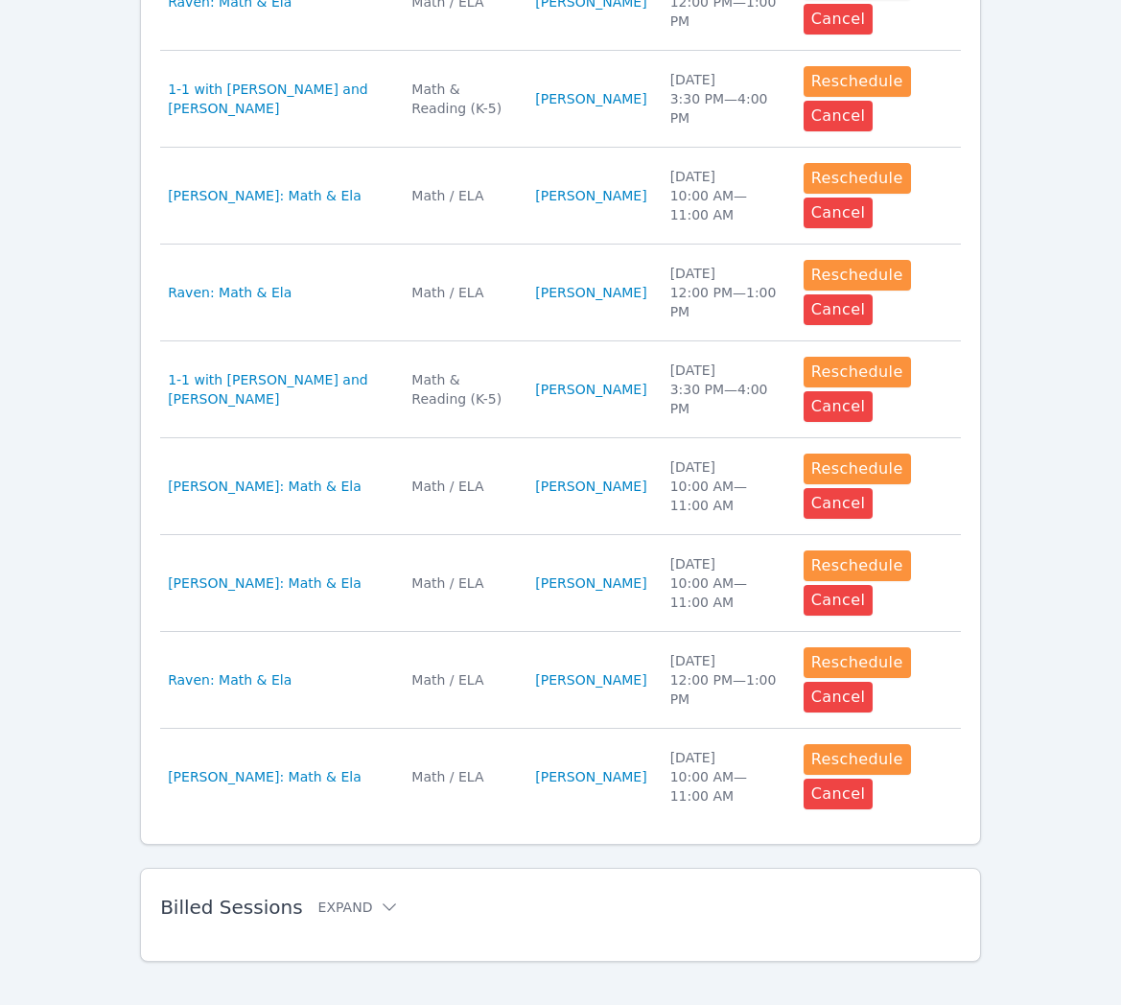
scroll to position [859, 0]
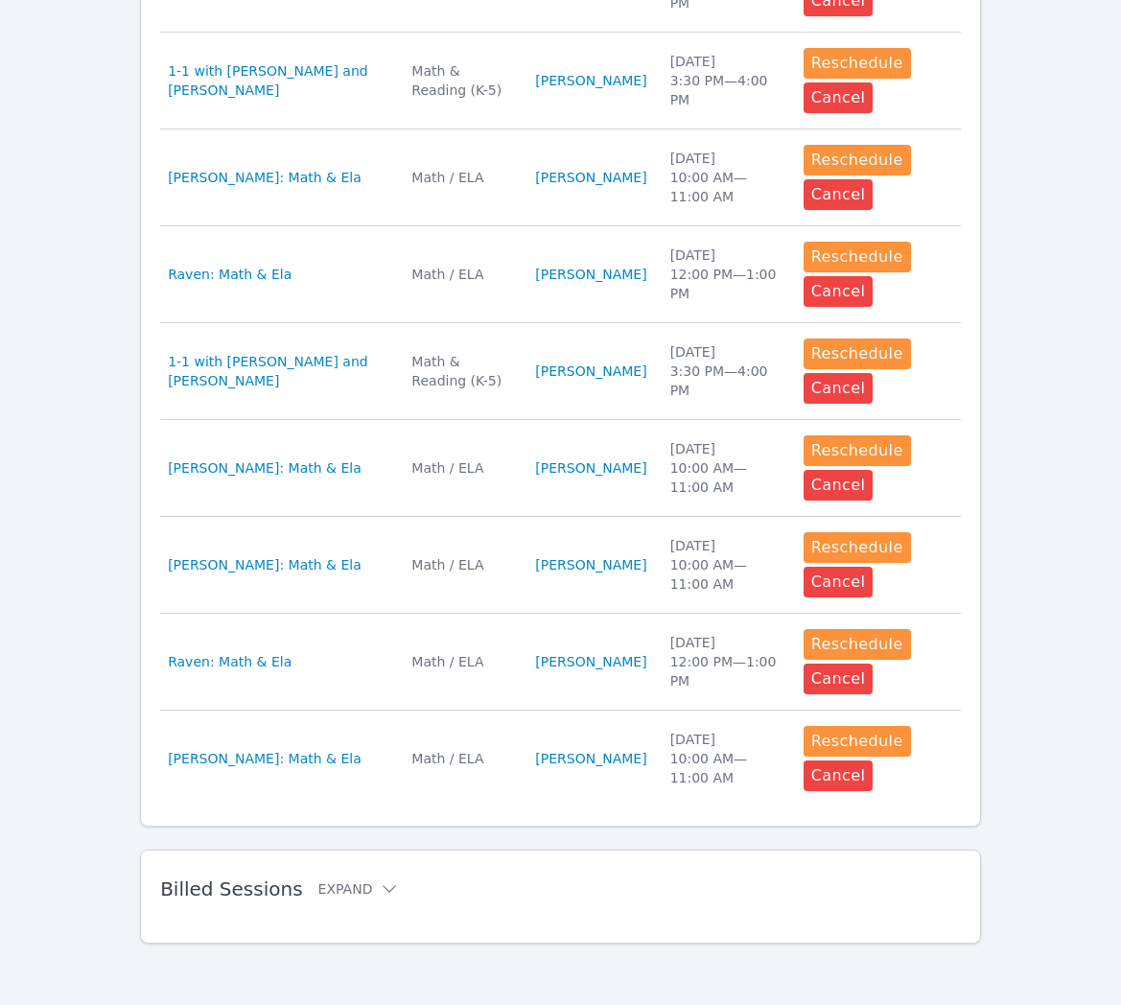
click at [419, 870] on div "Billed Sessions Expand" at bounding box center [529, 889] width 739 height 54
drag, startPoint x: 419, startPoint y: 886, endPoint x: 346, endPoint y: 903, distance: 74.9
click at [419, 886] on h2 "Billed Sessions Expand" at bounding box center [529, 888] width 739 height 23
click at [336, 903] on div "Billed Sessions Expand" at bounding box center [529, 889] width 739 height 54
click at [341, 895] on button "Expand" at bounding box center [358, 888] width 81 height 19
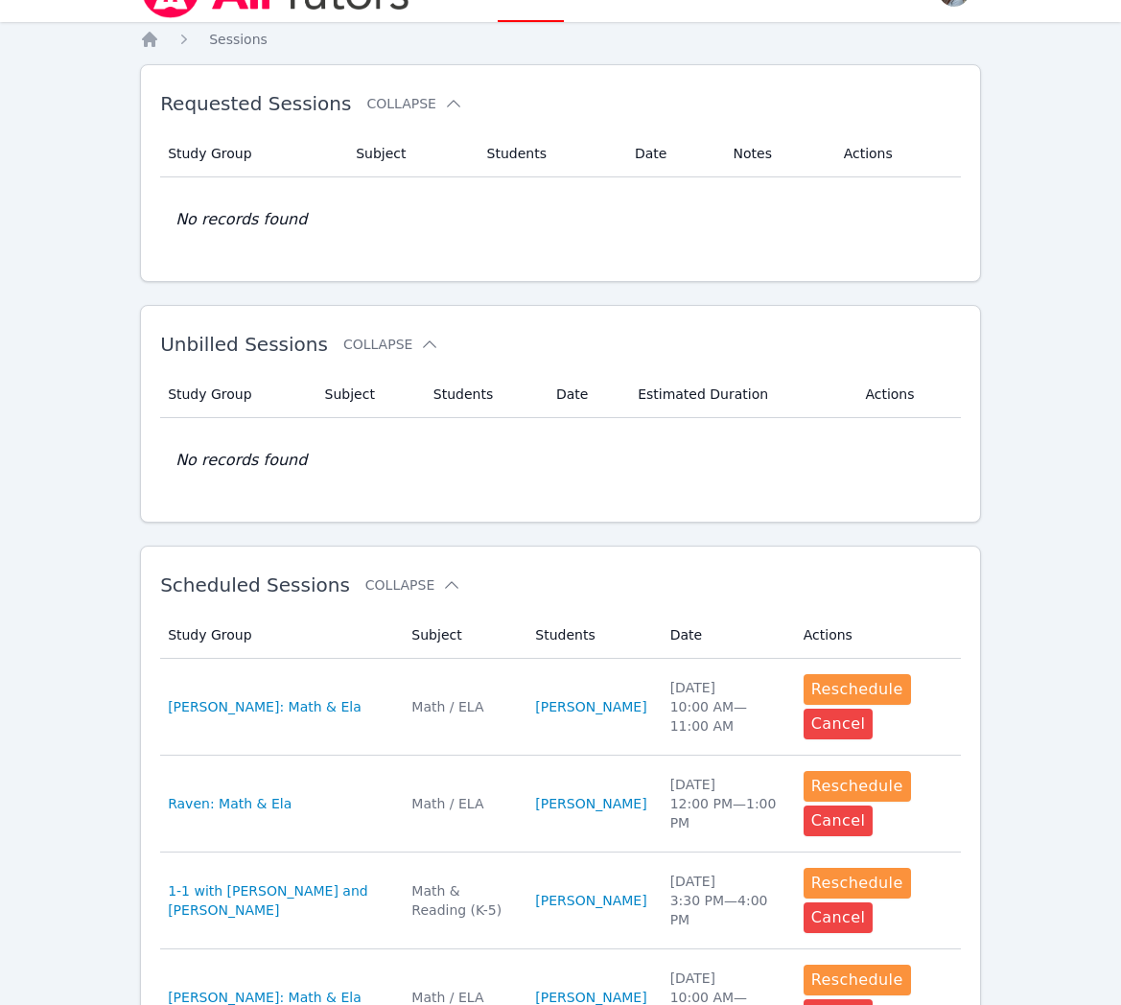
scroll to position [0, 0]
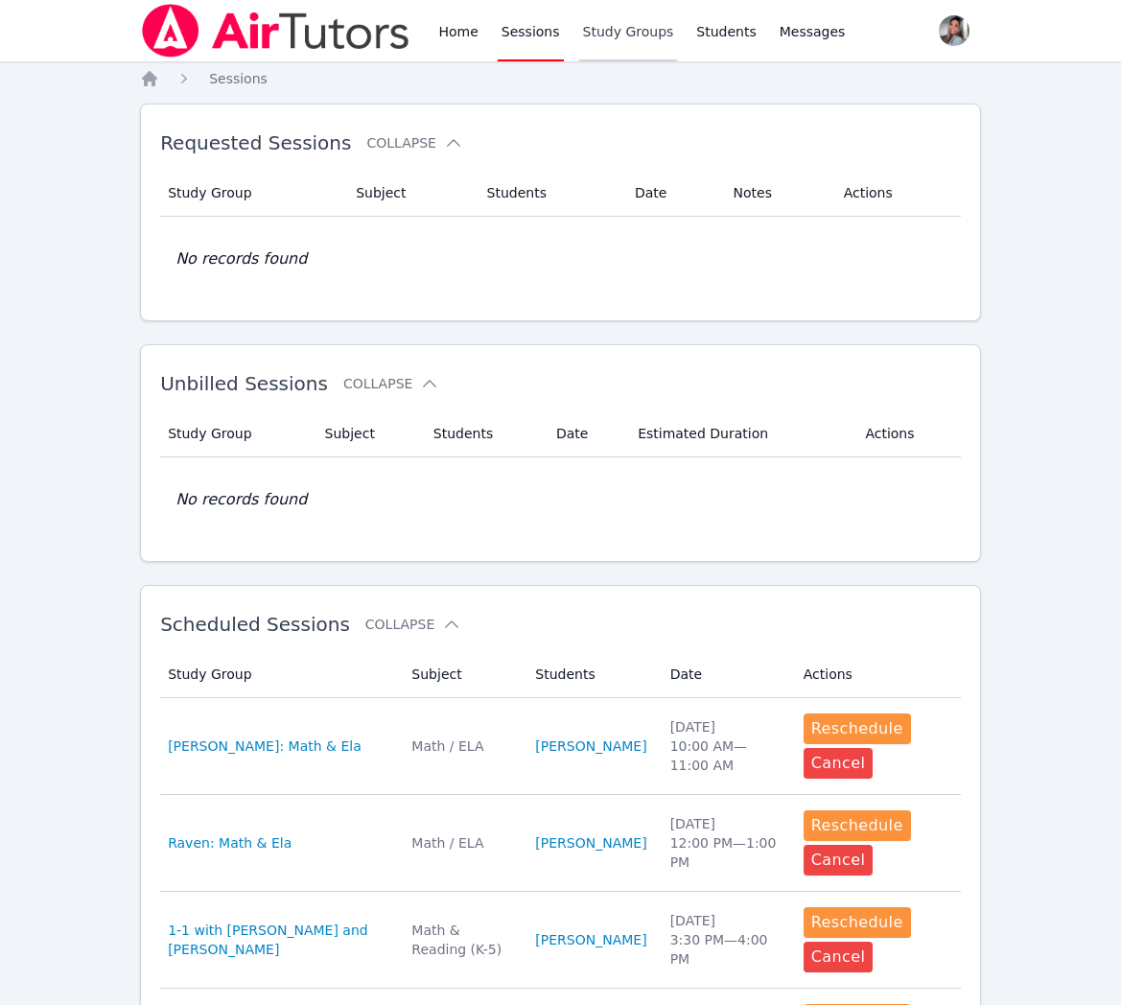
click at [615, 31] on link "Study Groups" at bounding box center [628, 30] width 99 height 61
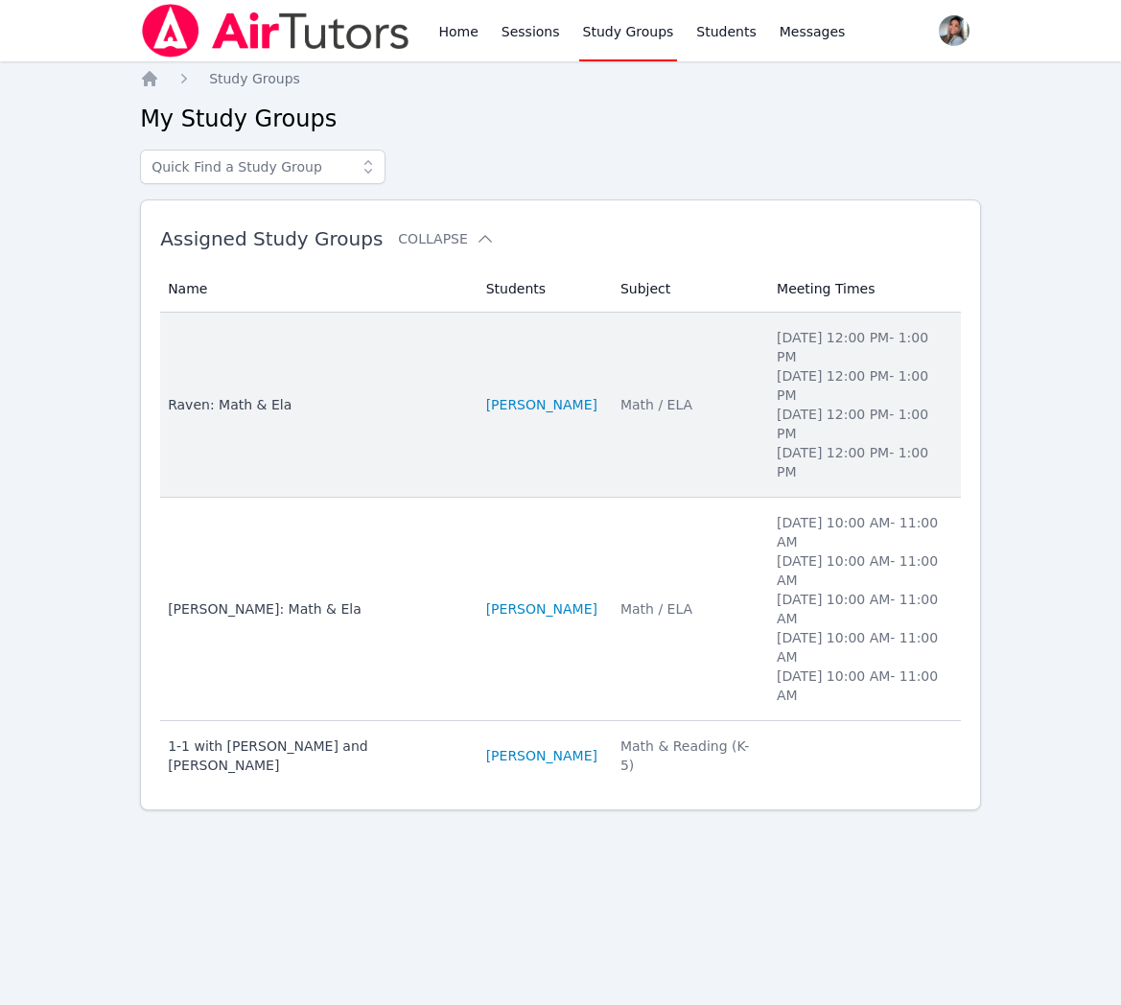
click at [662, 389] on td "Subject Math / ELA" at bounding box center [687, 405] width 156 height 185
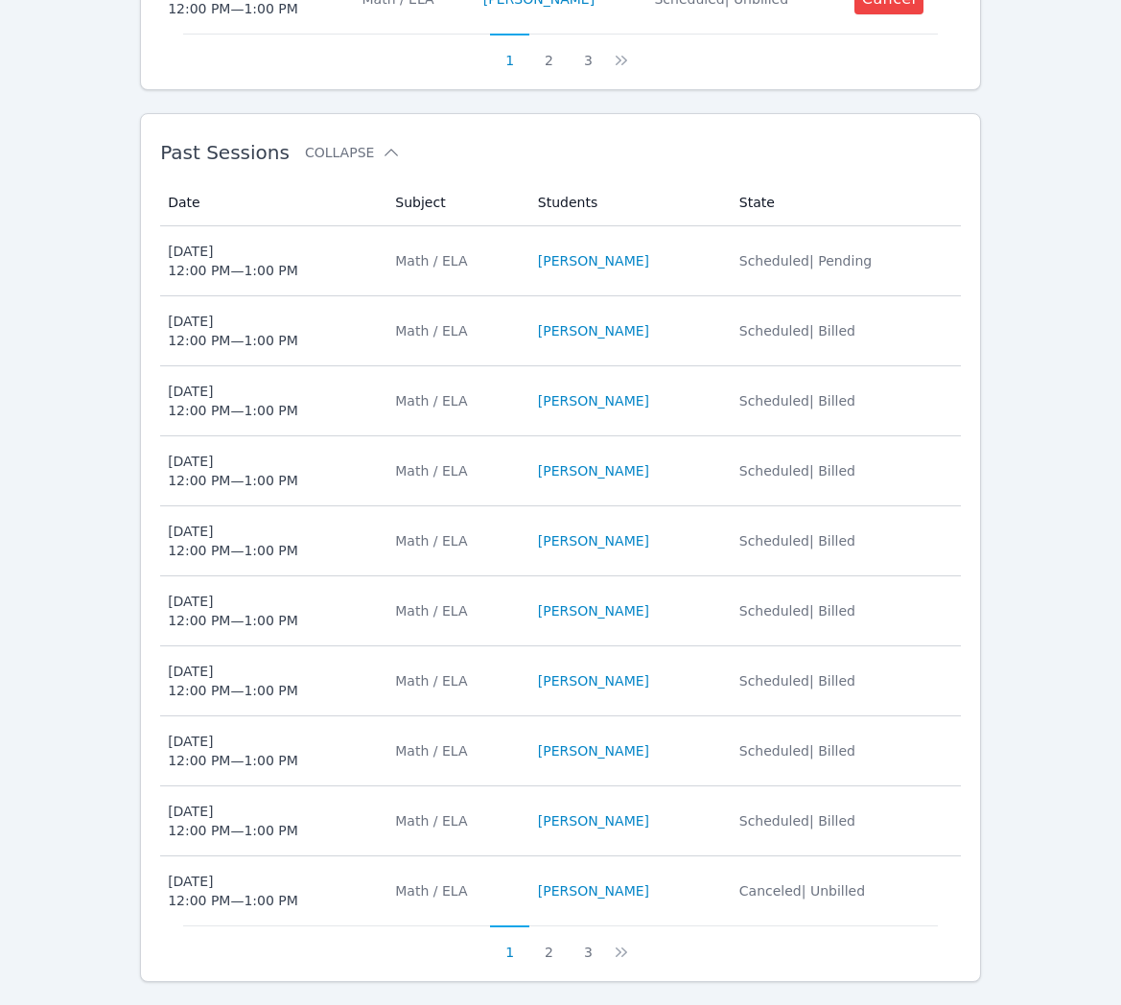
scroll to position [1324, 0]
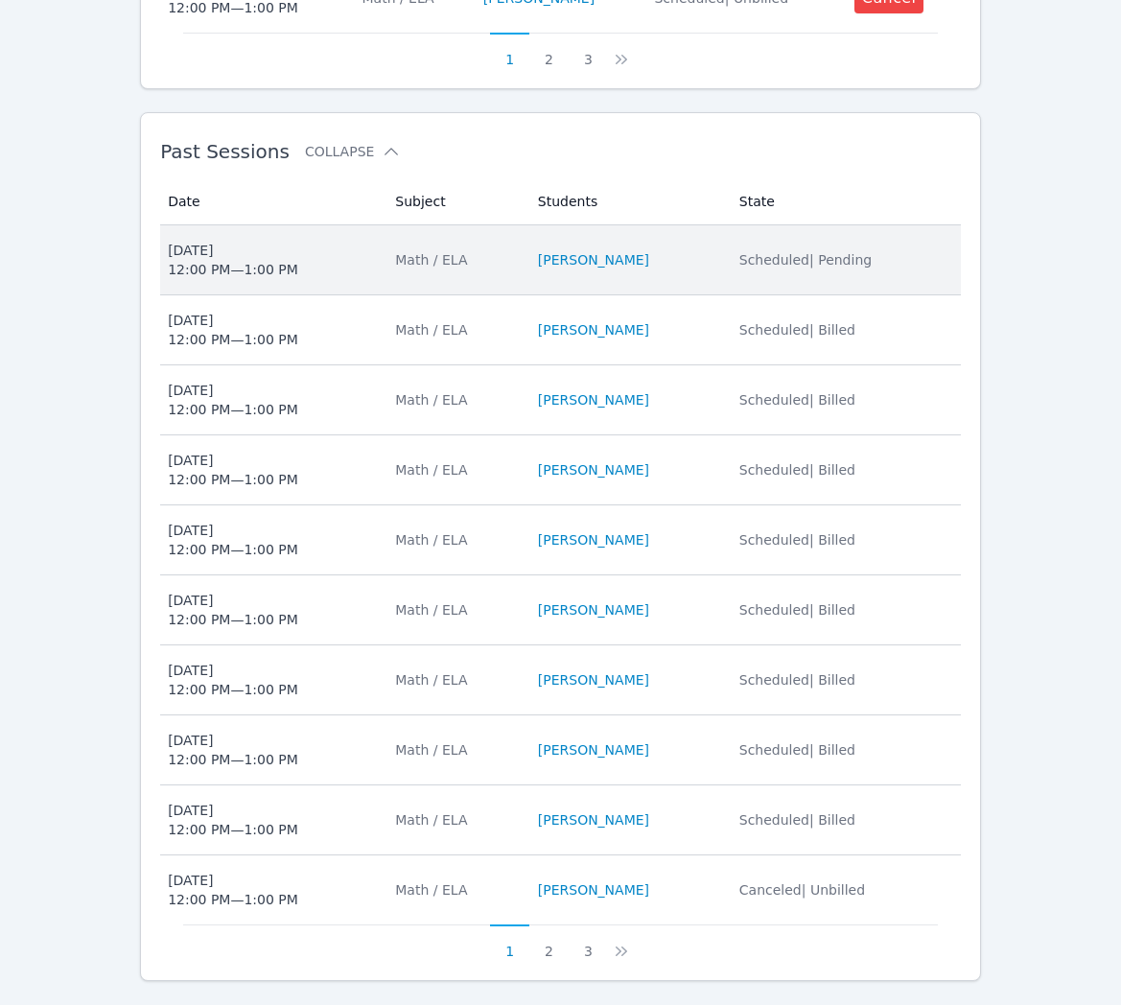
click at [330, 267] on span "[DATE] 12:00 PM — 1:00 PM" at bounding box center [270, 260] width 204 height 38
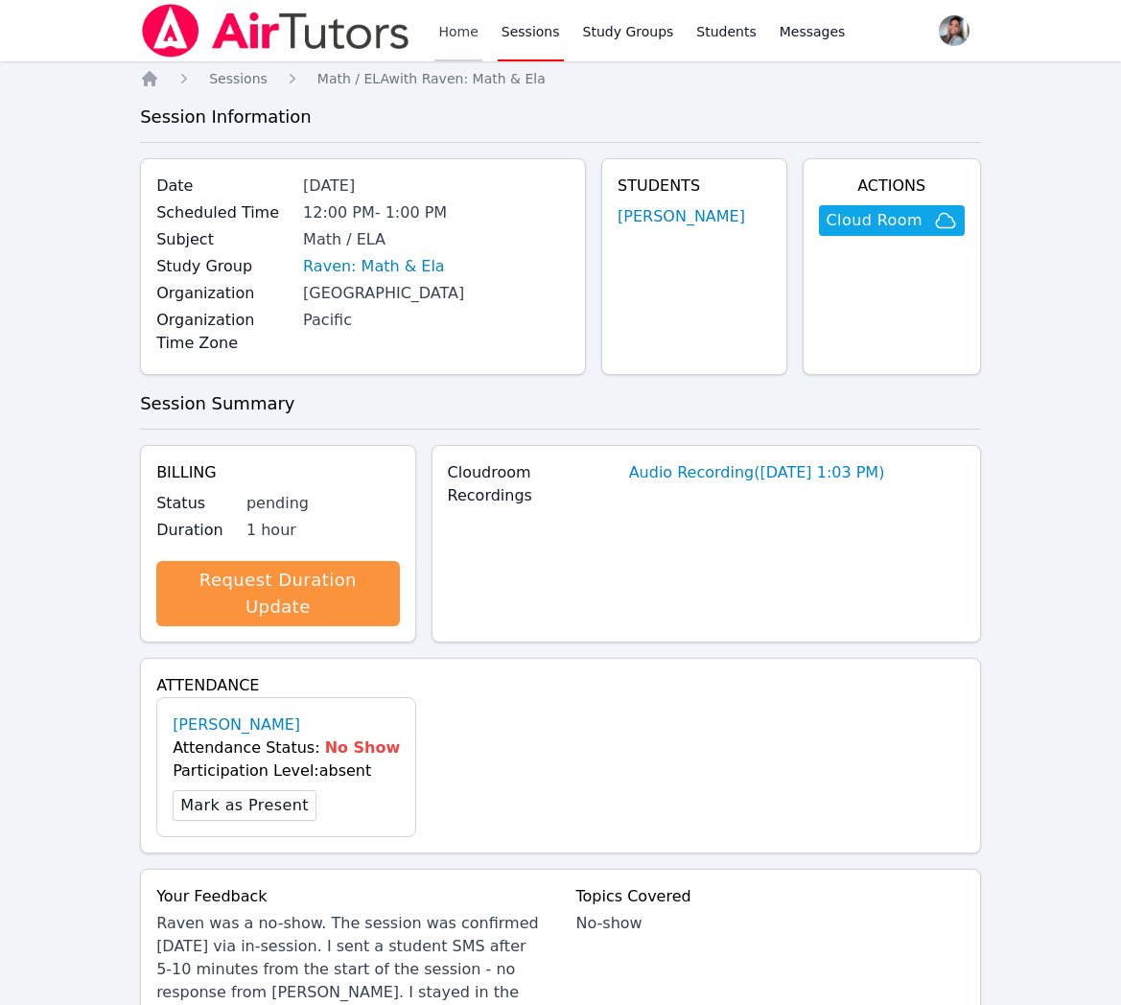
click at [465, 23] on link "Home" at bounding box center [457, 30] width 47 height 61
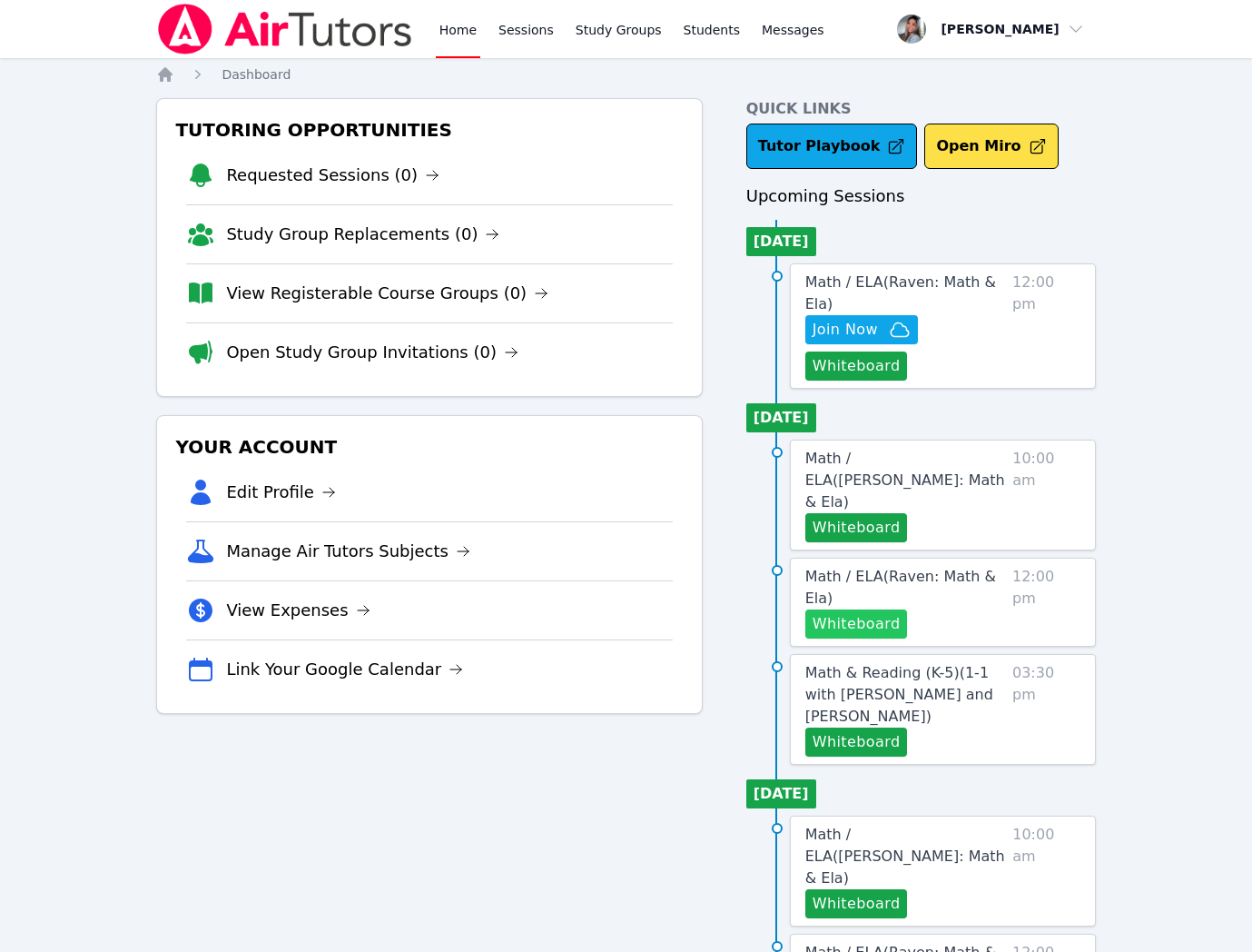
click at [867, 609] on button "Whiteboard" at bounding box center [856, 623] width 102 height 29
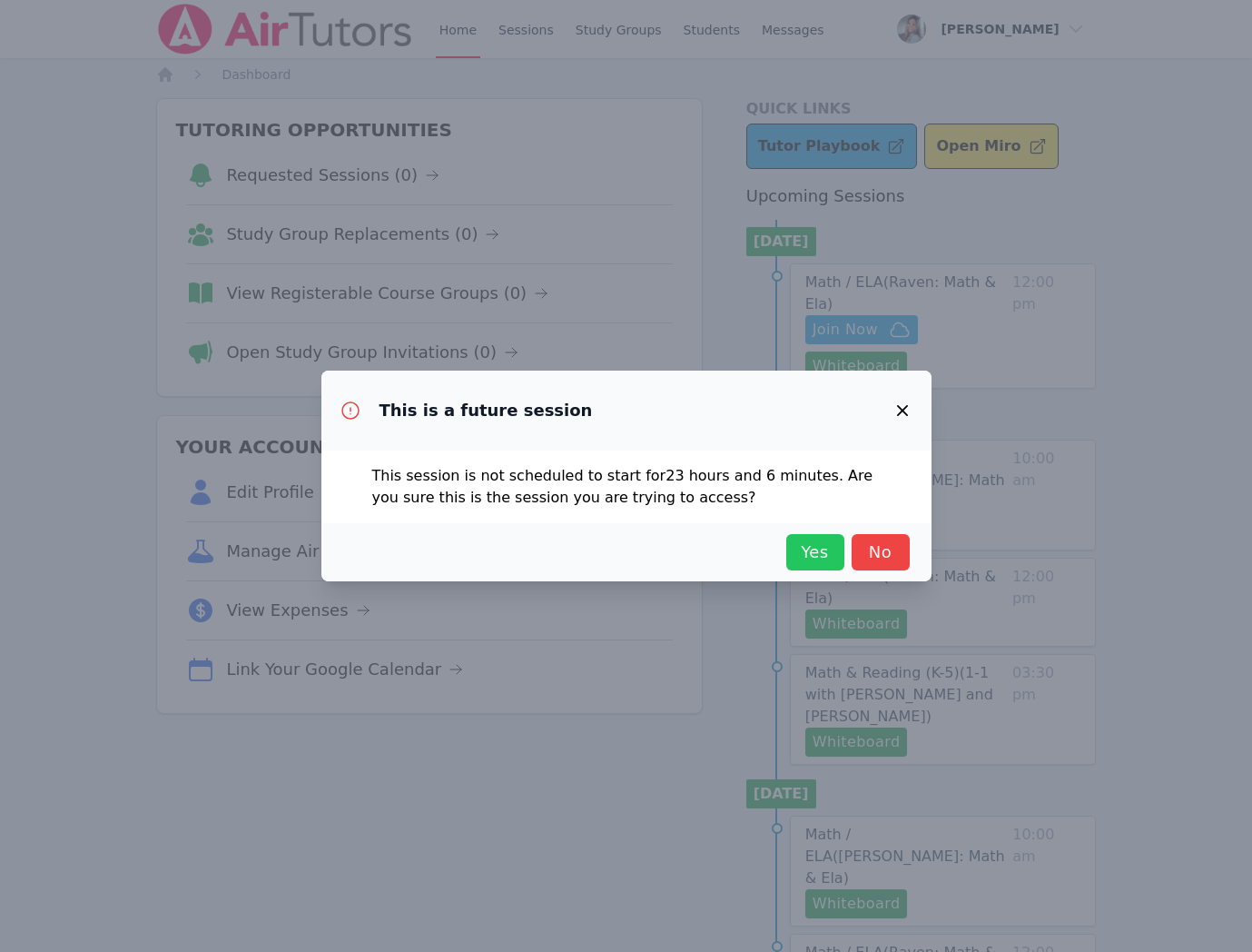
click at [798, 554] on span "Yes" at bounding box center [815, 551] width 40 height 26
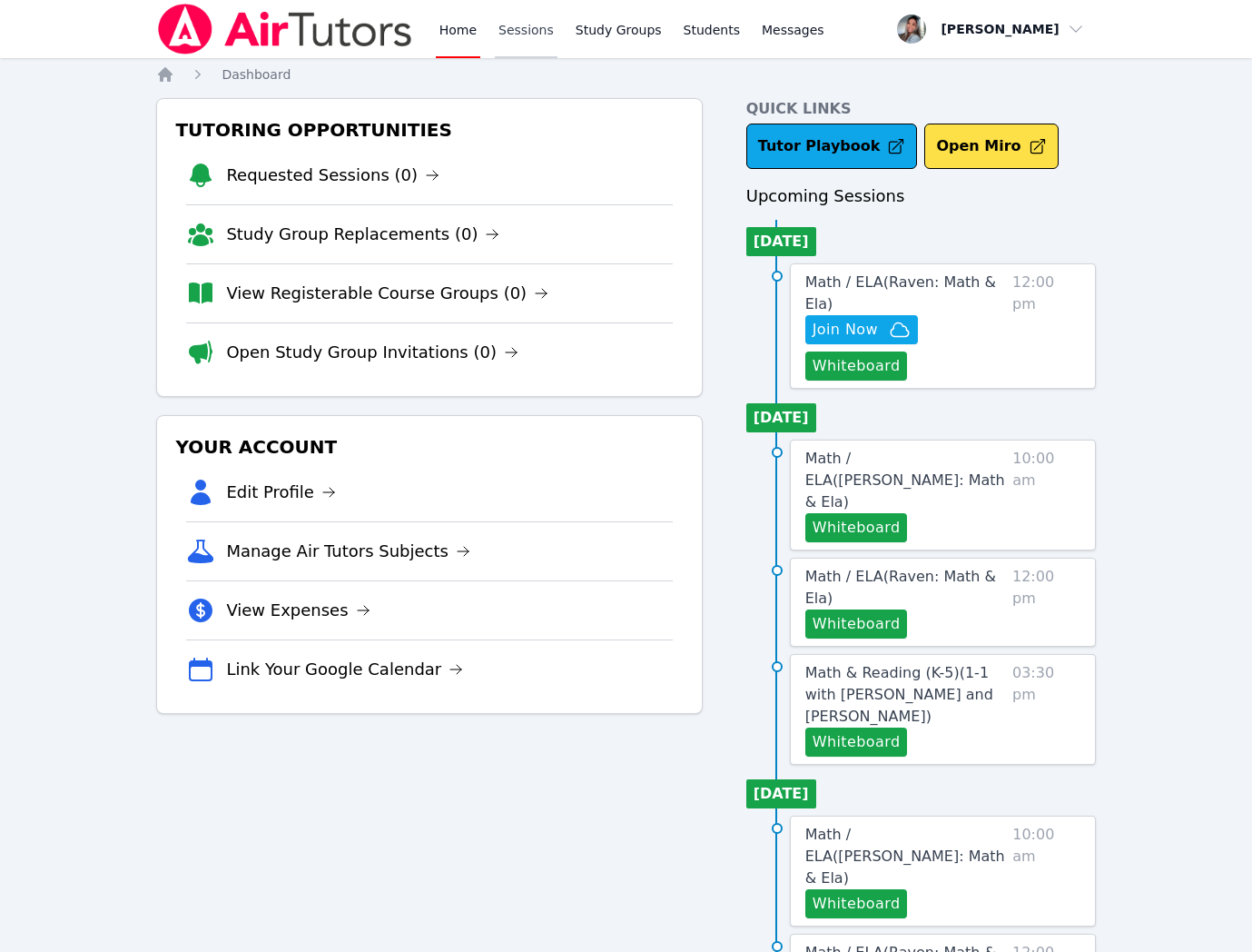
click at [523, 27] on link "Sessions" at bounding box center [526, 28] width 63 height 58
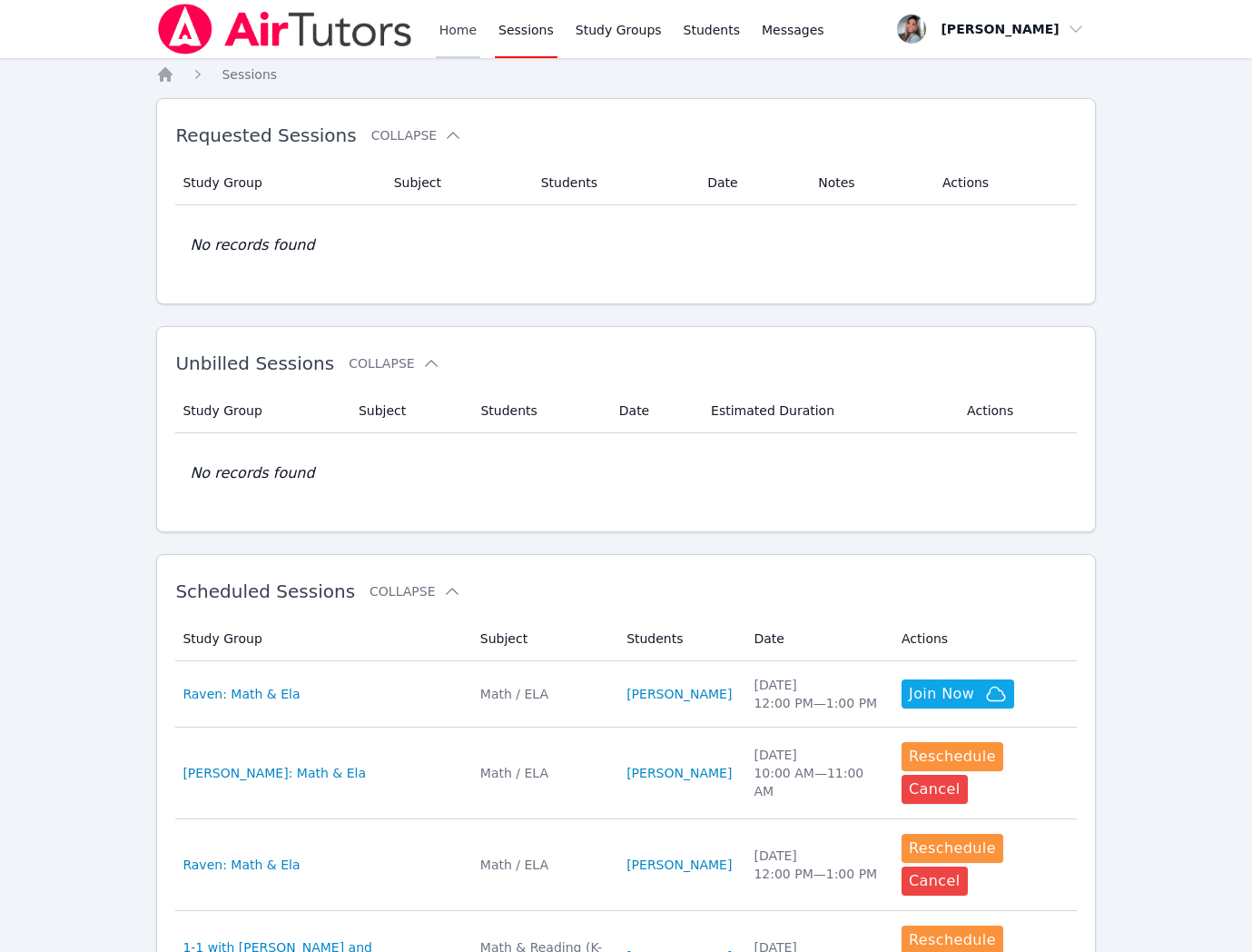
click at [466, 27] on link "Home" at bounding box center [457, 28] width 45 height 58
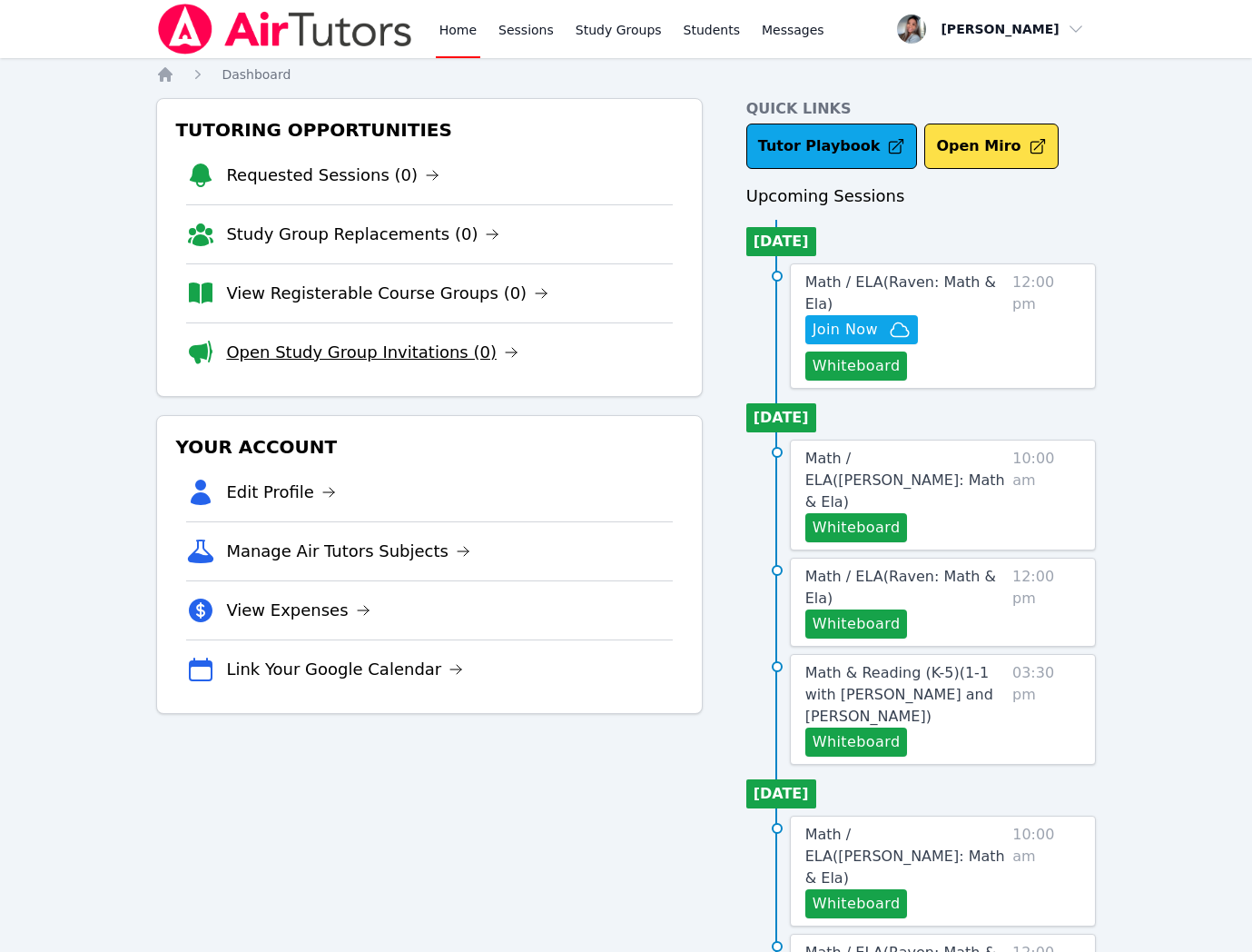
click at [366, 360] on link "Open Study Group Invitations (0)" at bounding box center [372, 352] width 293 height 26
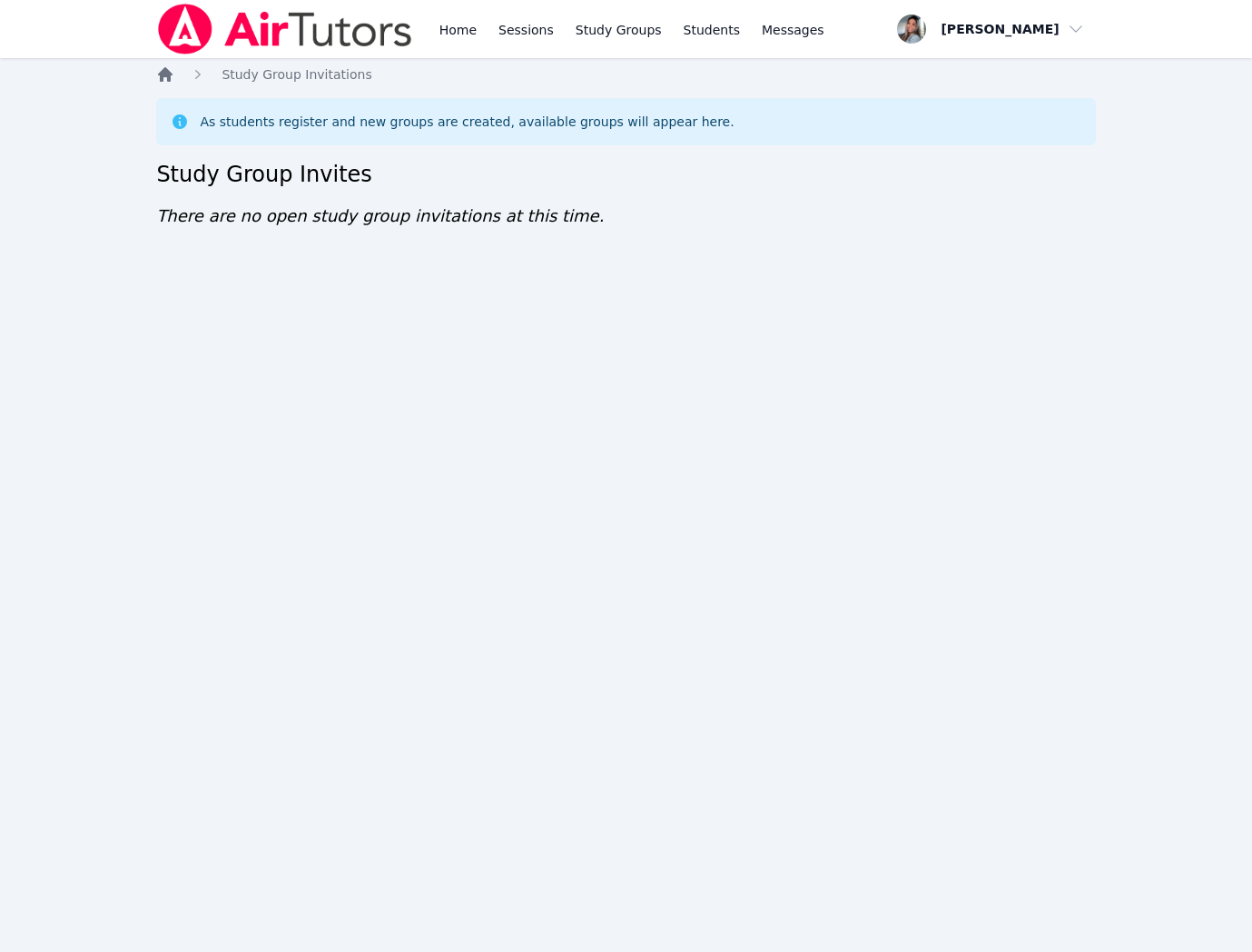
click at [172, 81] on icon "Breadcrumb" at bounding box center [165, 74] width 18 height 18
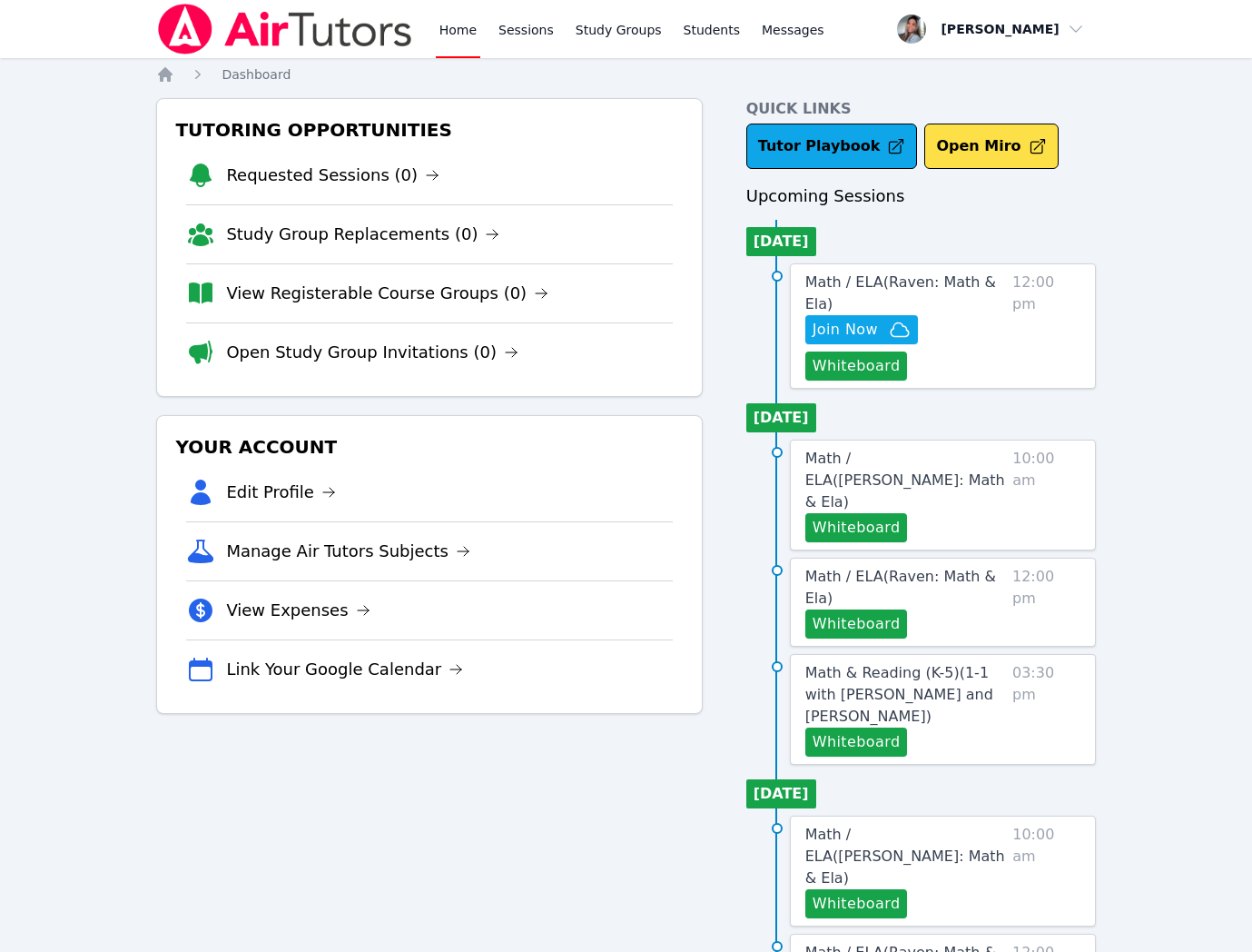
click at [338, 296] on link "View Registerable Course Groups (0)" at bounding box center [387, 293] width 322 height 26
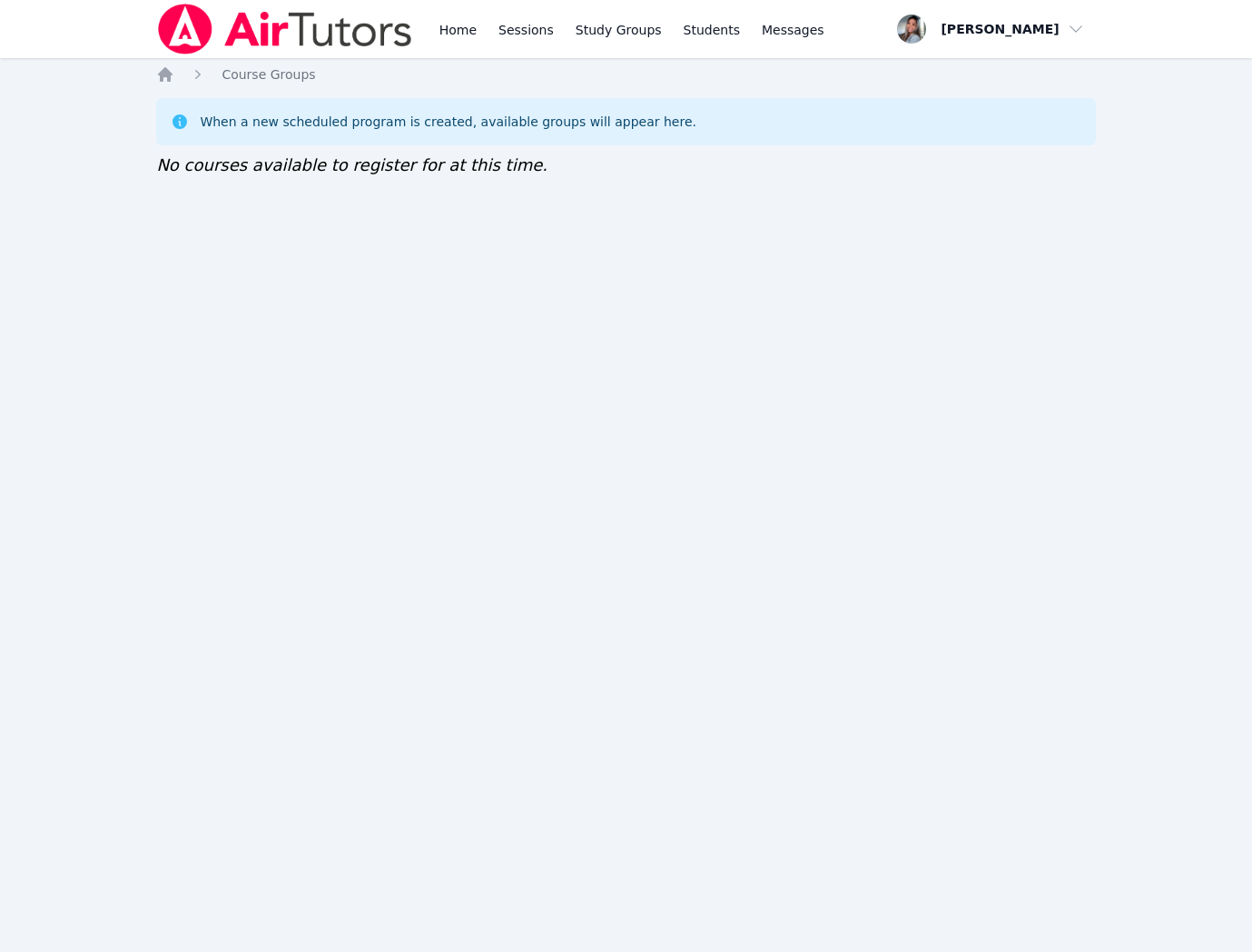
click at [165, 77] on icon "Breadcrumb" at bounding box center [165, 74] width 18 height 18
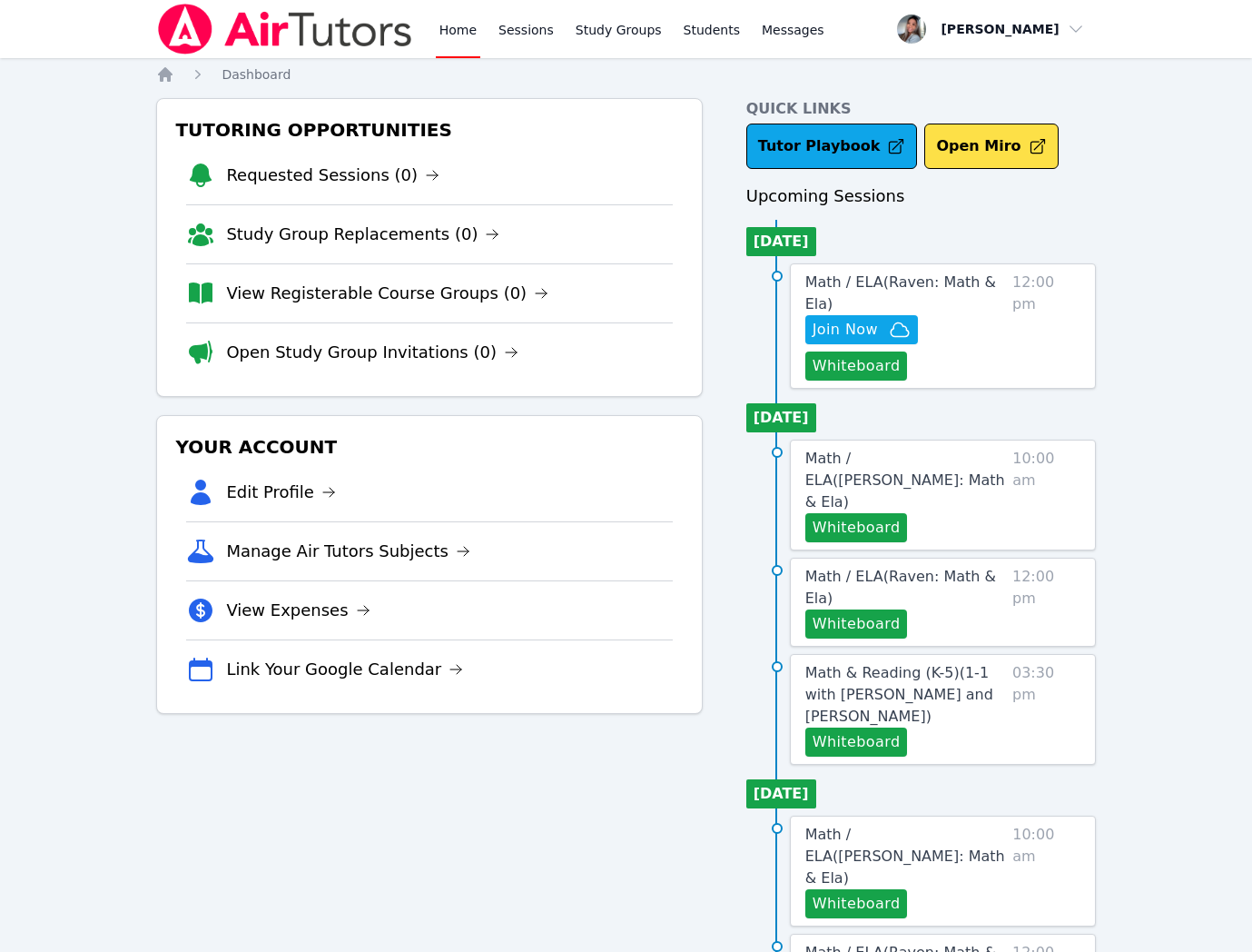
click at [278, 225] on link "Study Group Replacements (0)" at bounding box center [363, 234] width 274 height 26
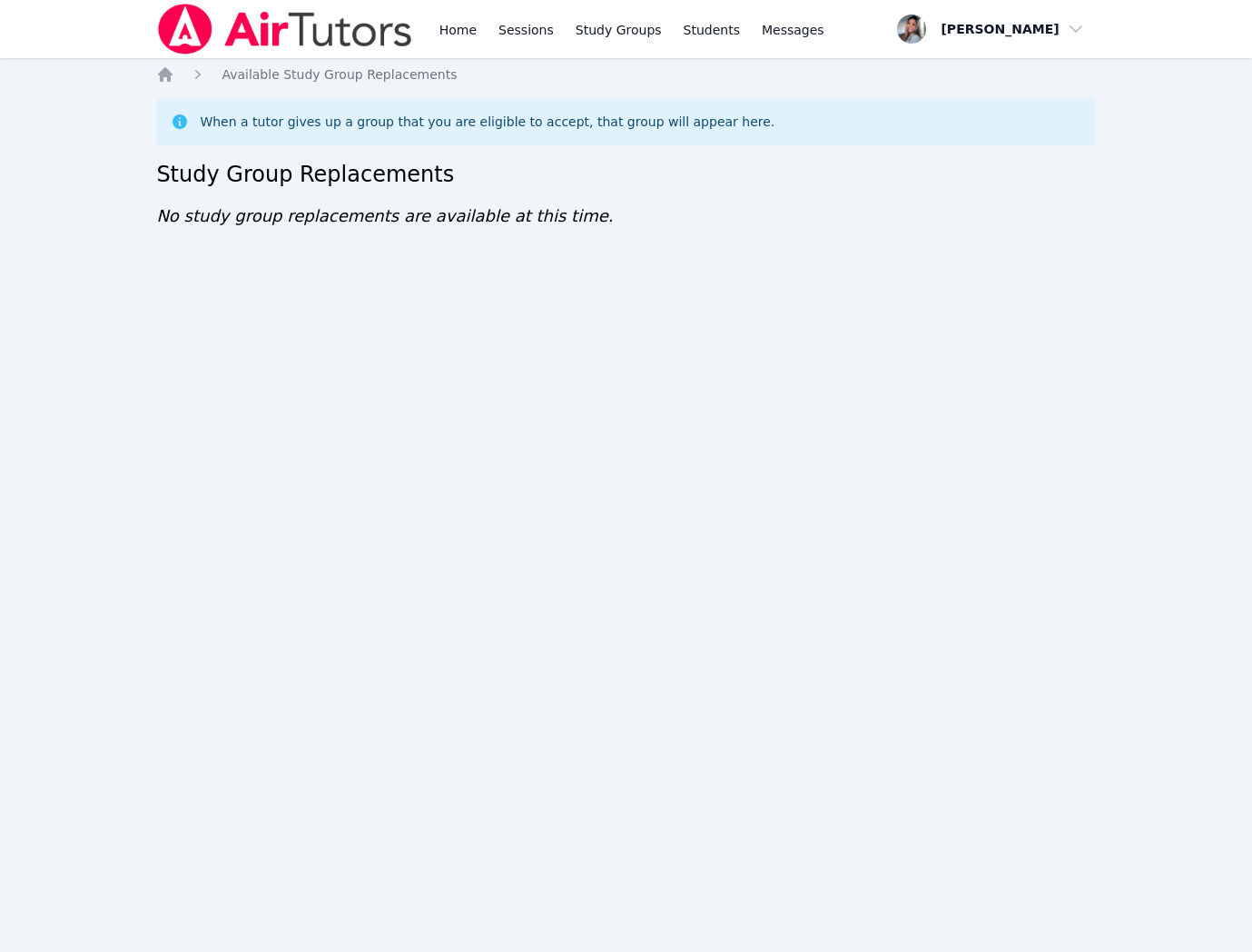
click at [152, 71] on div "Home Sessions Study Groups Students Messages Open user menu Gabriella Aguilar O…" at bounding box center [626, 476] width 1252 height 952
click at [152, 77] on div "Home Sessions Study Groups Students Messages Open user menu Gabriella Aguilar O…" at bounding box center [626, 476] width 1252 height 952
click at [161, 75] on icon "Breadcrumb" at bounding box center [165, 74] width 14 height 14
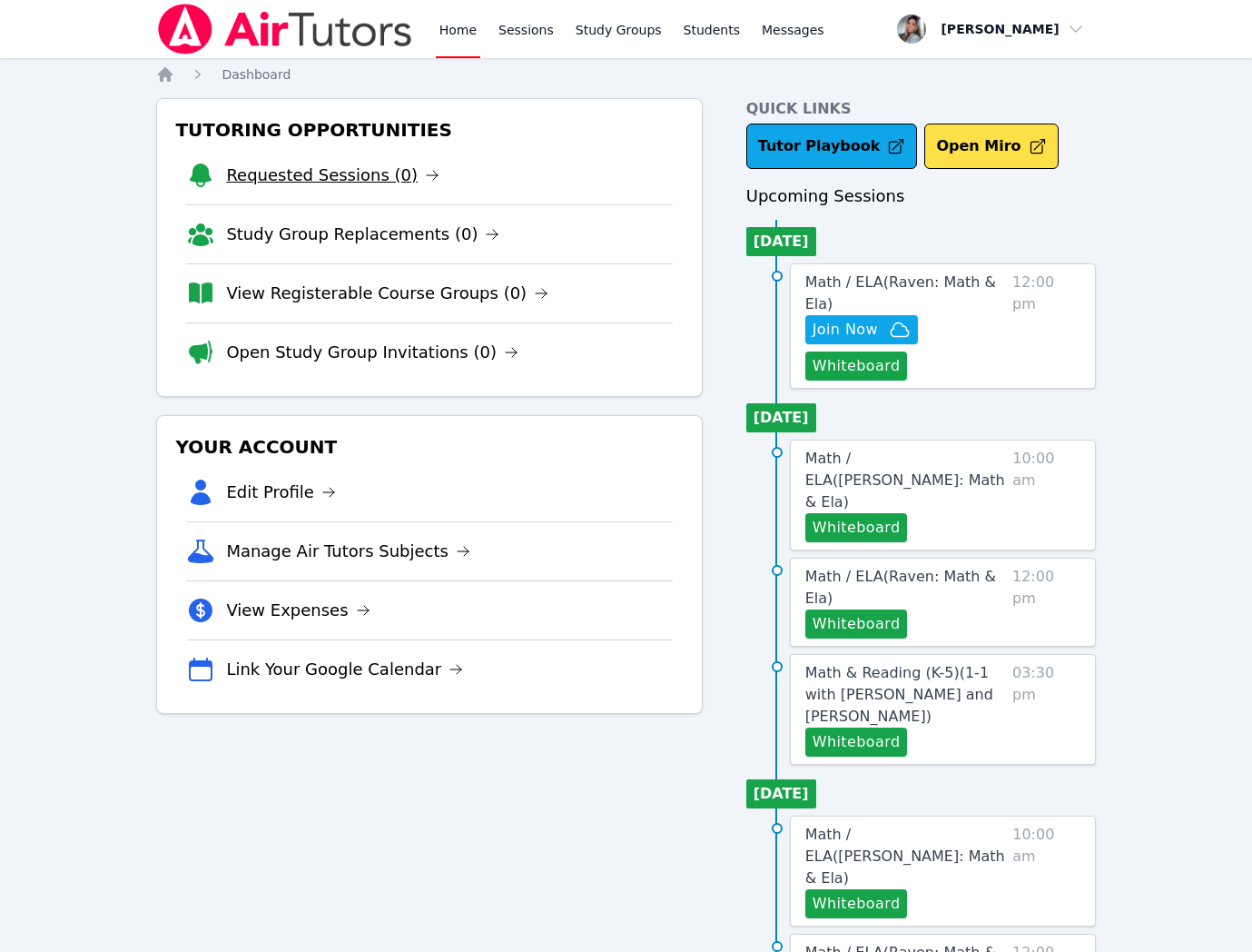
click at [250, 165] on link "Requested Sessions (0)" at bounding box center [332, 175] width 213 height 26
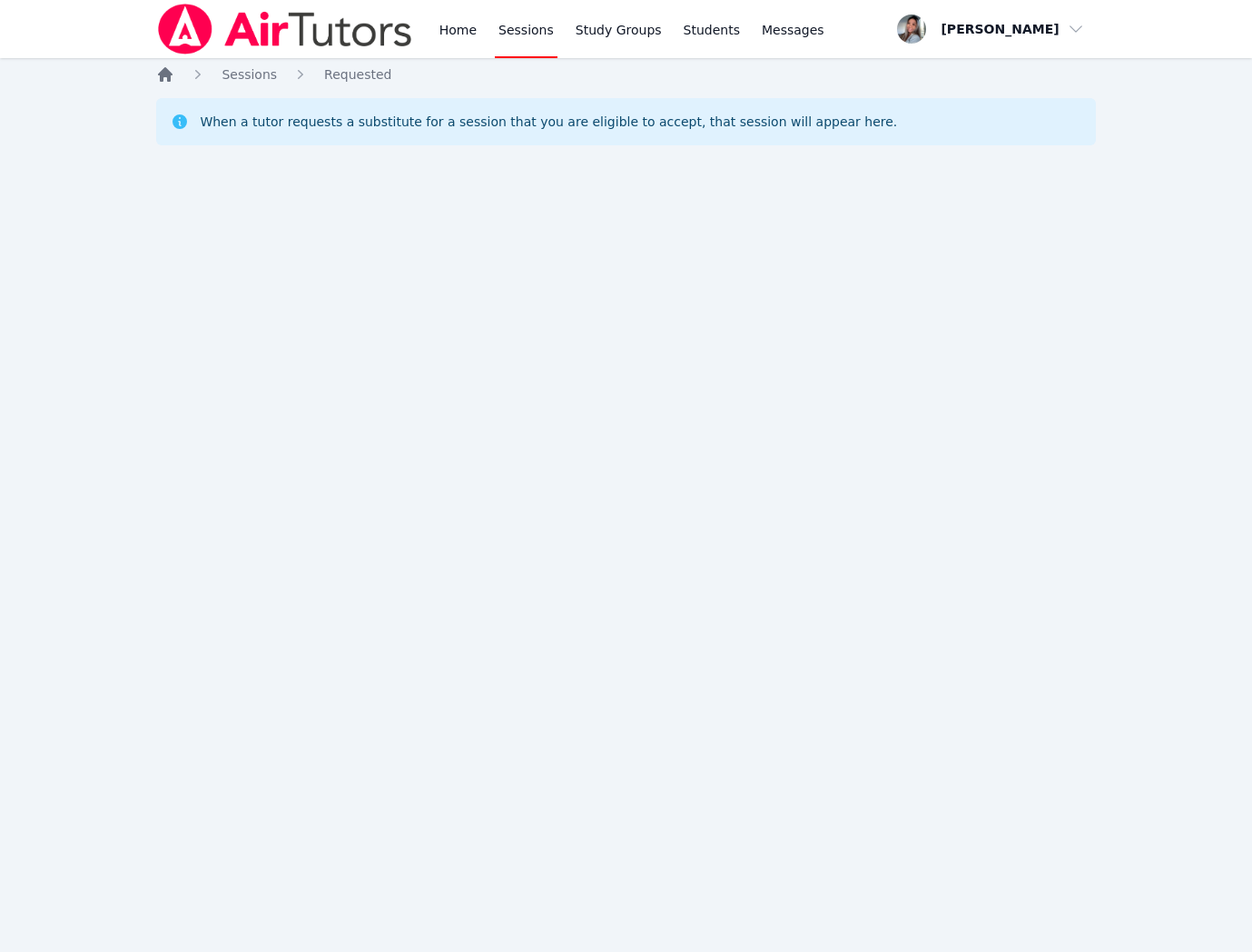
click at [166, 78] on icon "Breadcrumb" at bounding box center [165, 74] width 18 height 18
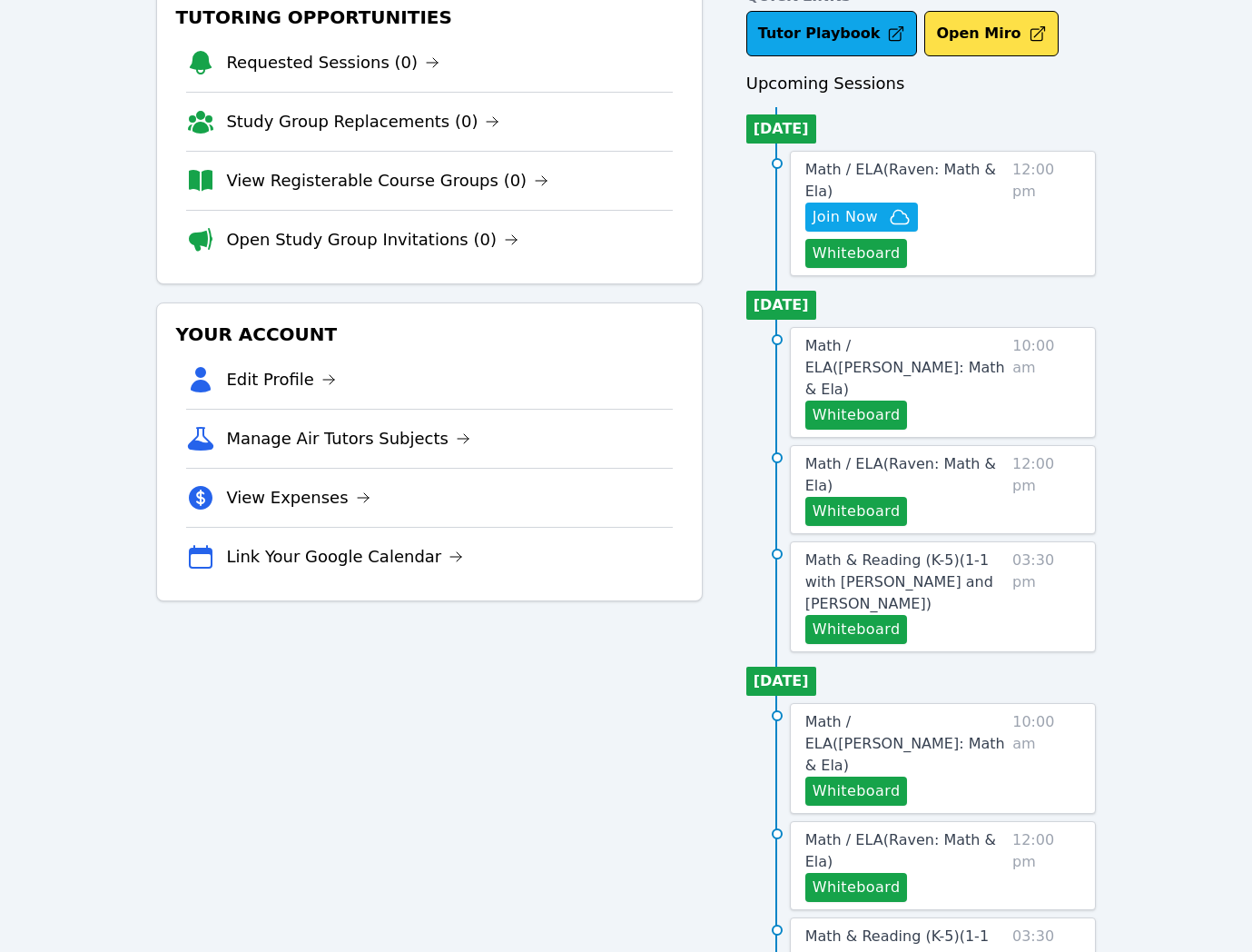
scroll to position [110, 0]
